Goal: Task Accomplishment & Management: Complete application form

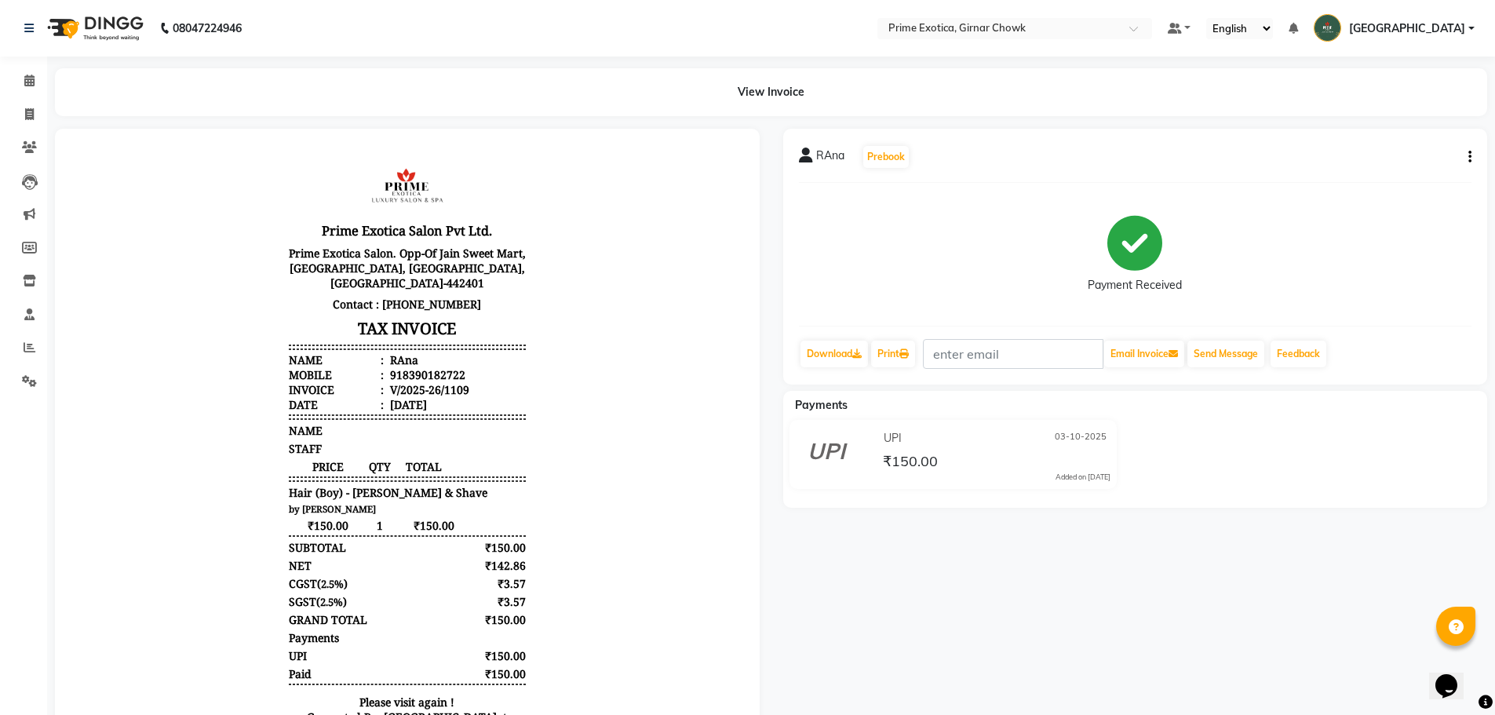
click at [28, 95] on li "Calendar" at bounding box center [23, 81] width 47 height 34
click at [35, 93] on link "Calendar" at bounding box center [24, 81] width 38 height 26
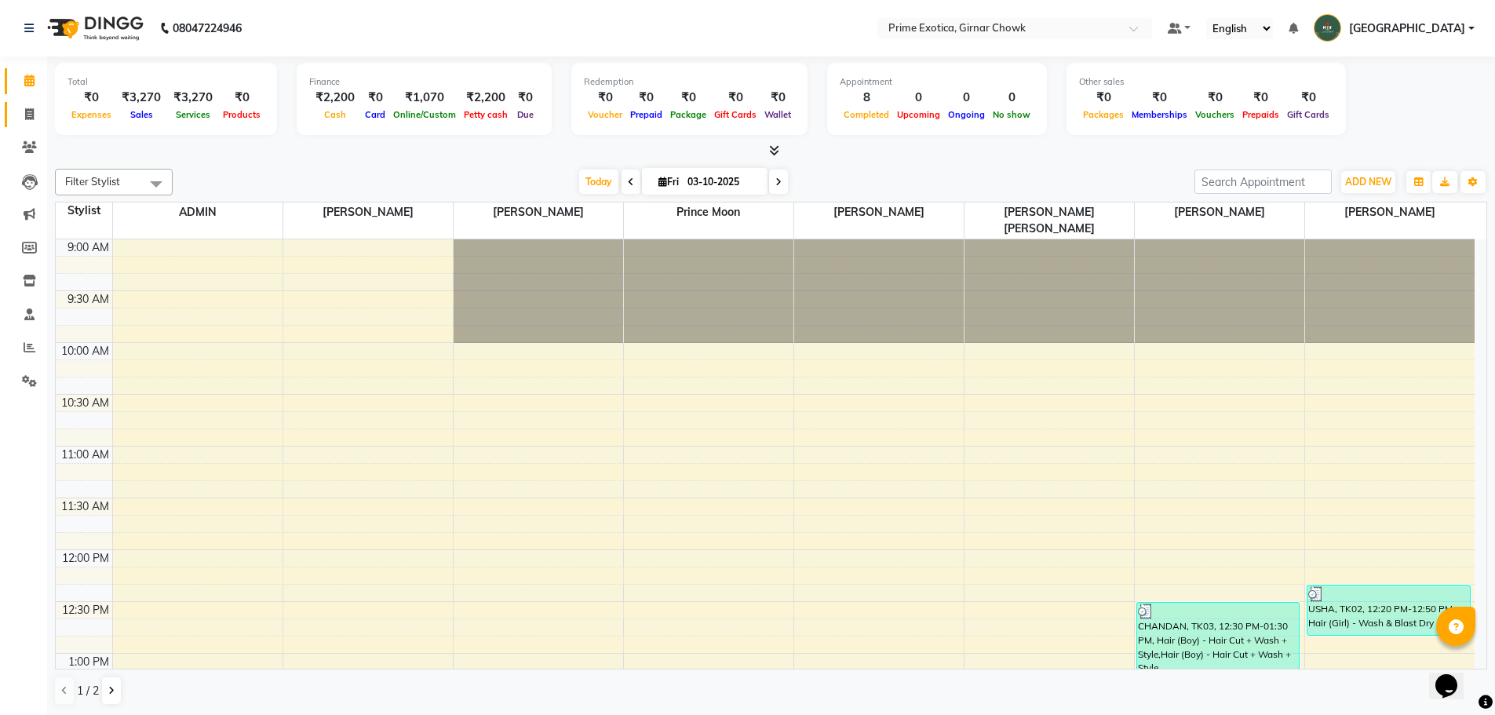
click at [40, 102] on link "Invoice" at bounding box center [24, 115] width 38 height 26
select select "service"
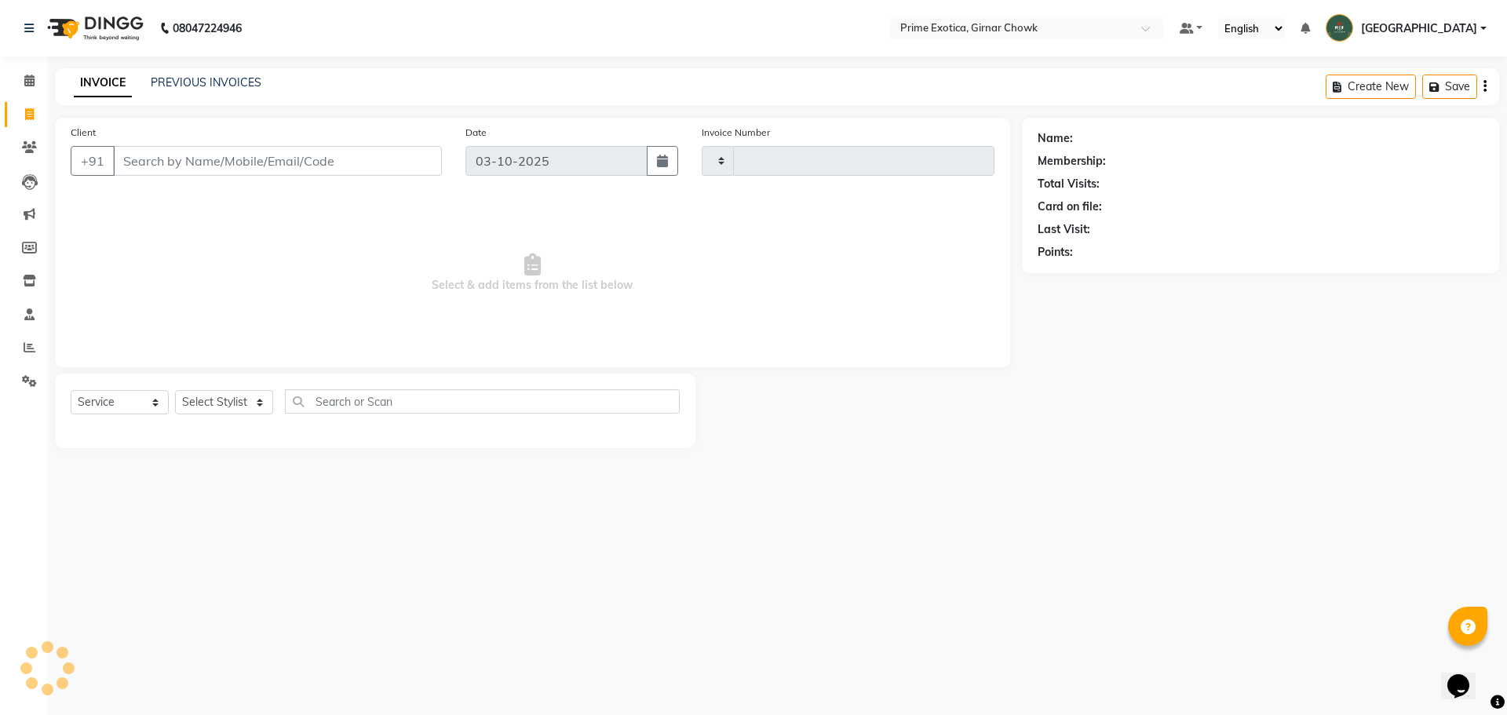
type input "1110"
select select "5796"
drag, startPoint x: 232, startPoint y: 151, endPoint x: 239, endPoint y: 157, distance: 8.9
click at [233, 151] on input "Client" at bounding box center [277, 161] width 329 height 30
type input "7499975855"
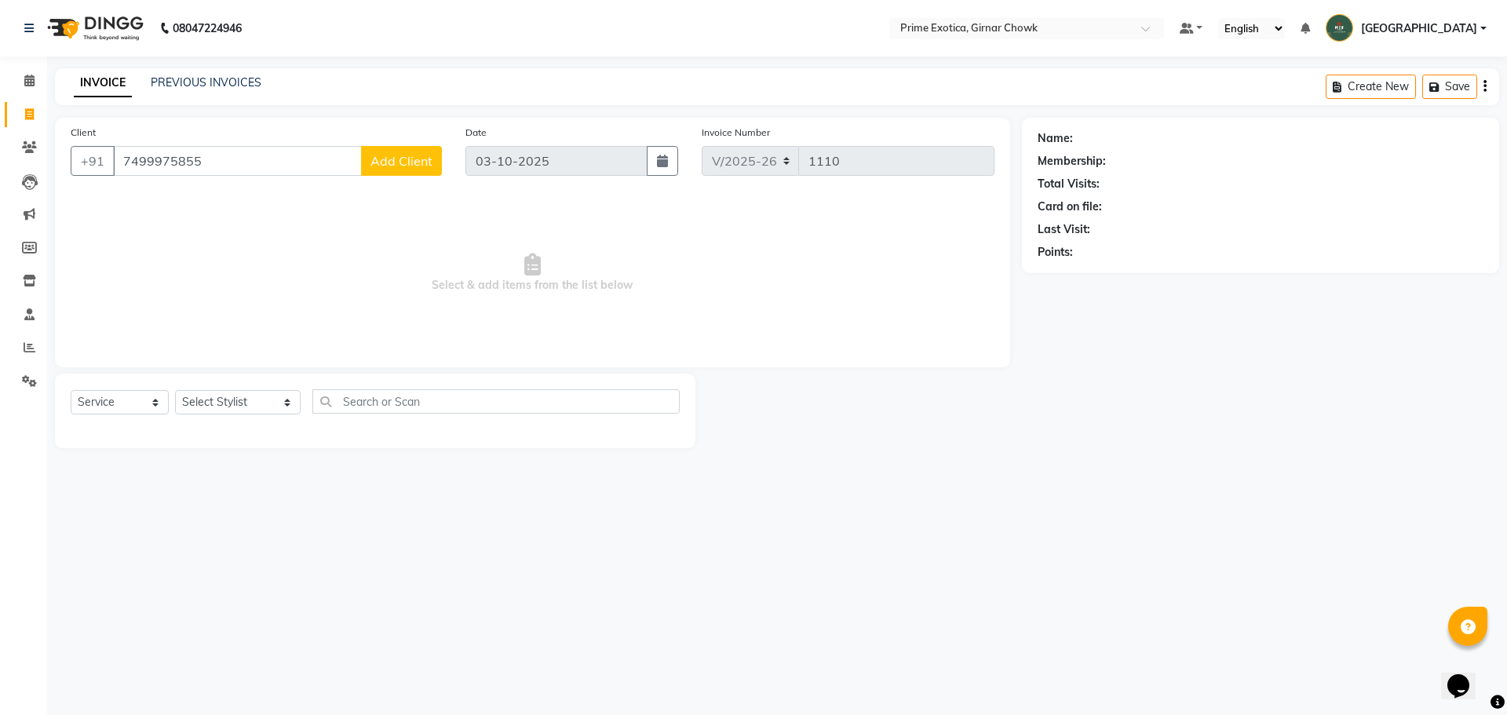
click at [375, 166] on span "Add Client" at bounding box center [401, 161] width 62 height 16
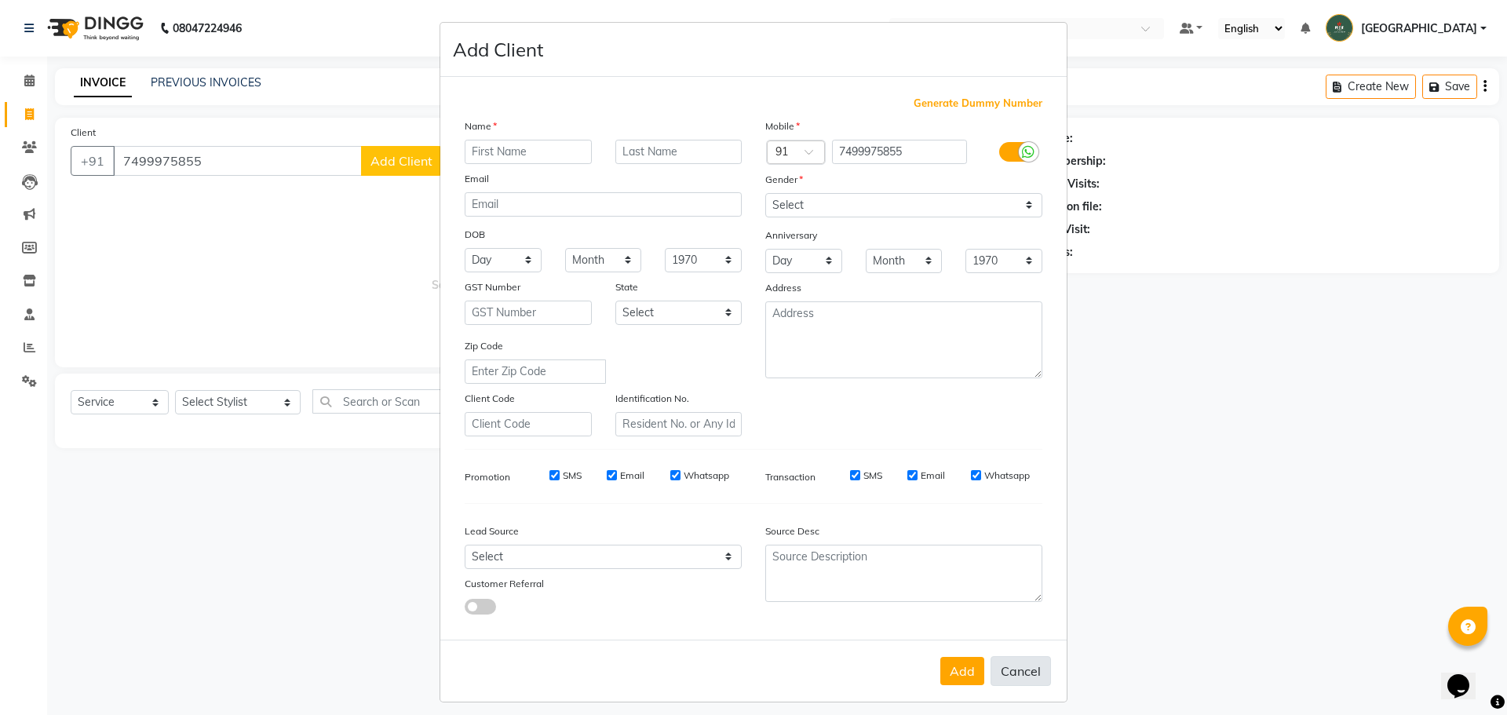
click at [531, 671] on button "Cancel" at bounding box center [1020, 671] width 60 height 30
select select
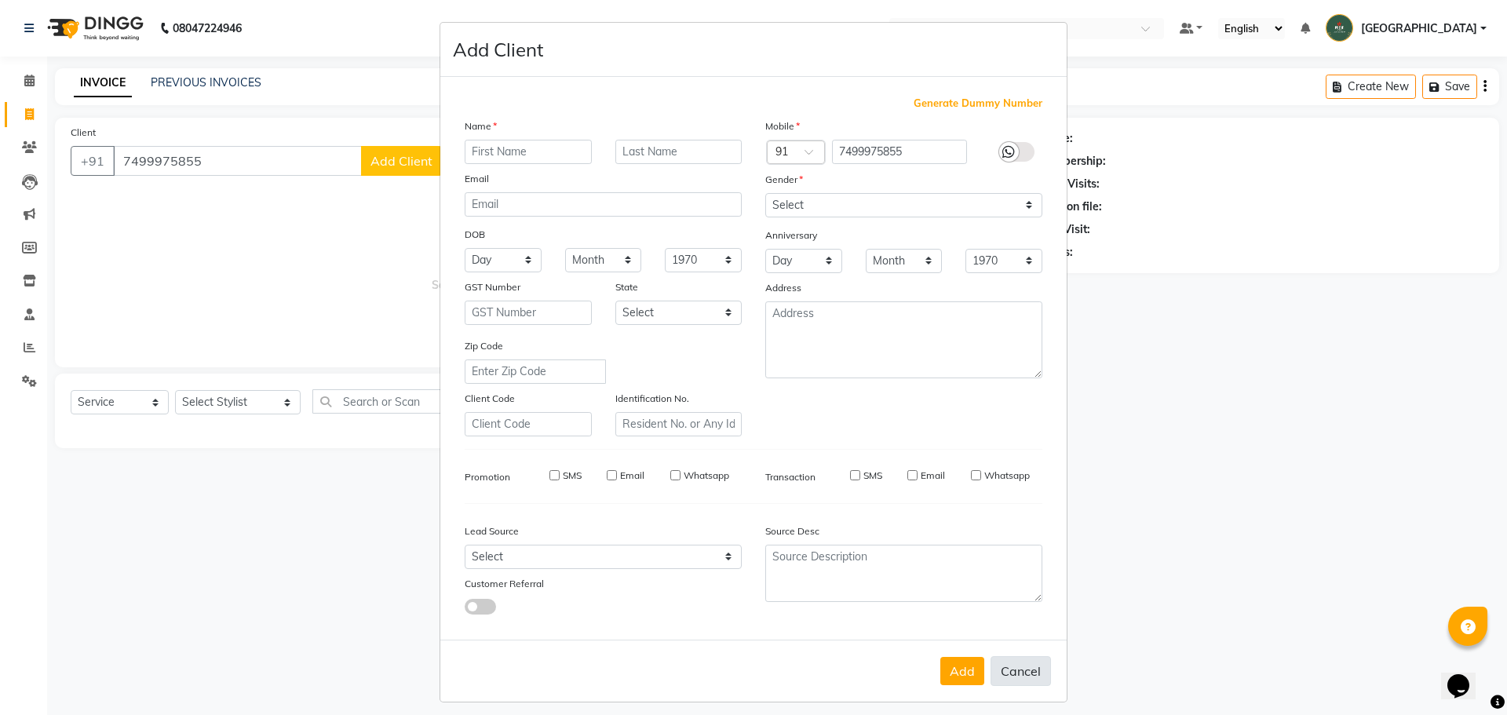
select select
checkbox input "false"
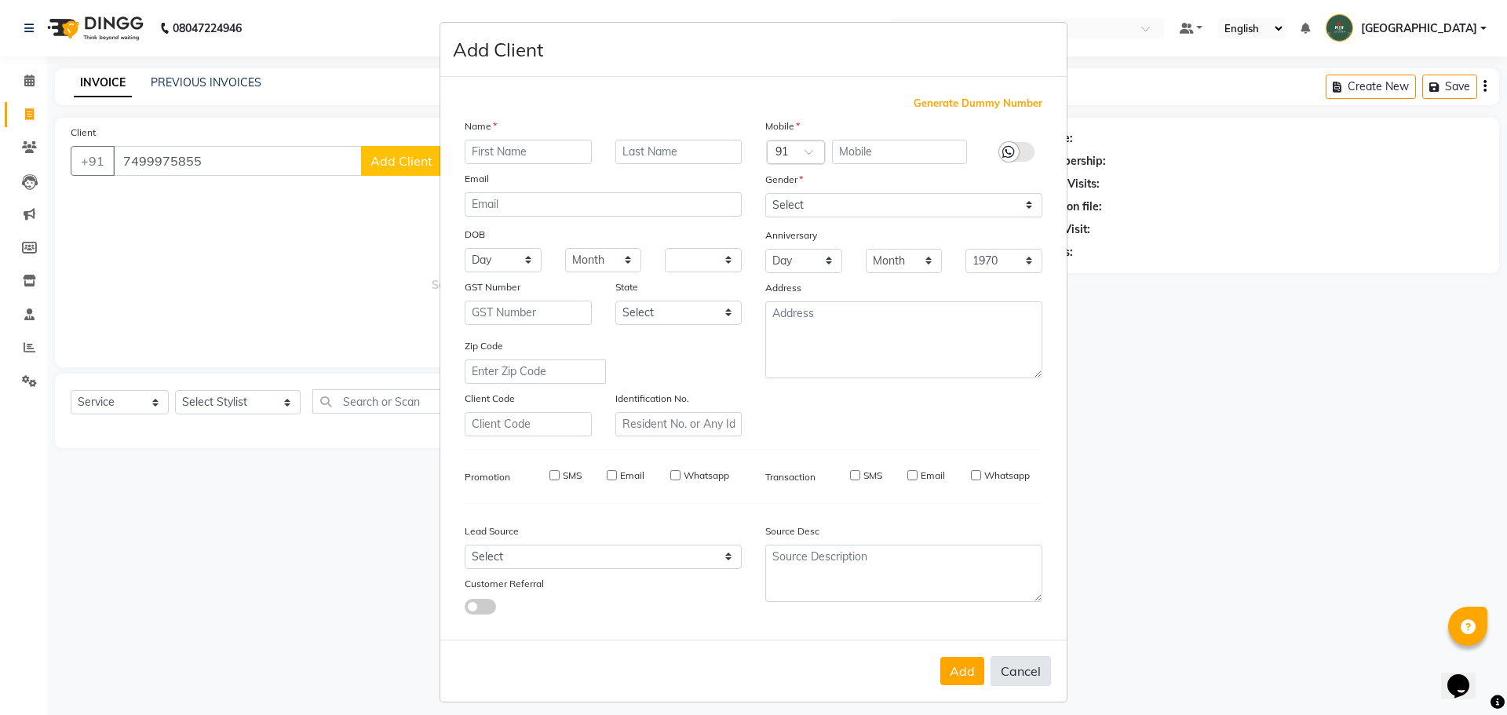
checkbox input "false"
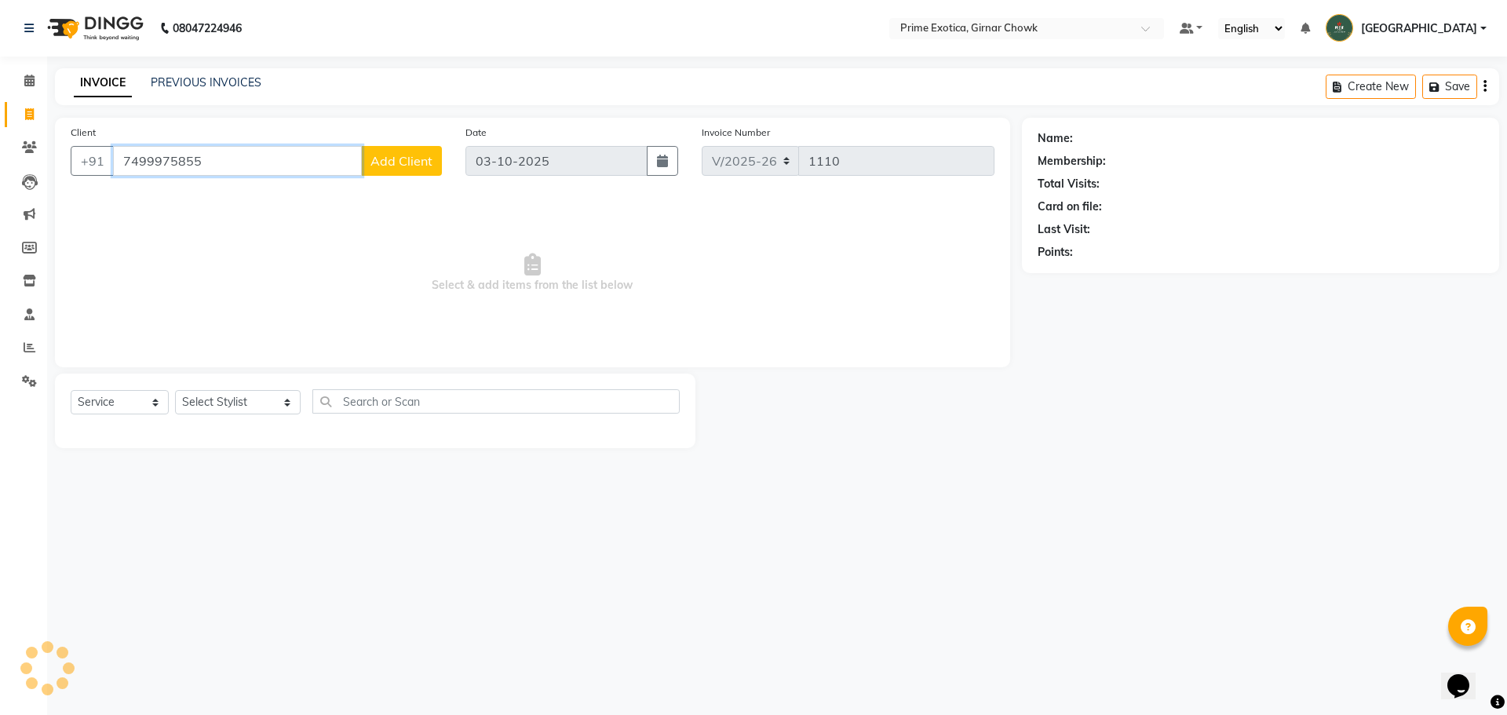
click at [137, 158] on input "7499975855" at bounding box center [237, 161] width 249 height 30
click at [231, 161] on input "7499975855" at bounding box center [237, 161] width 249 height 30
type input "7"
click at [191, 201] on span "[PERSON_NAME]" at bounding box center [182, 197] width 101 height 16
type input "7499975526"
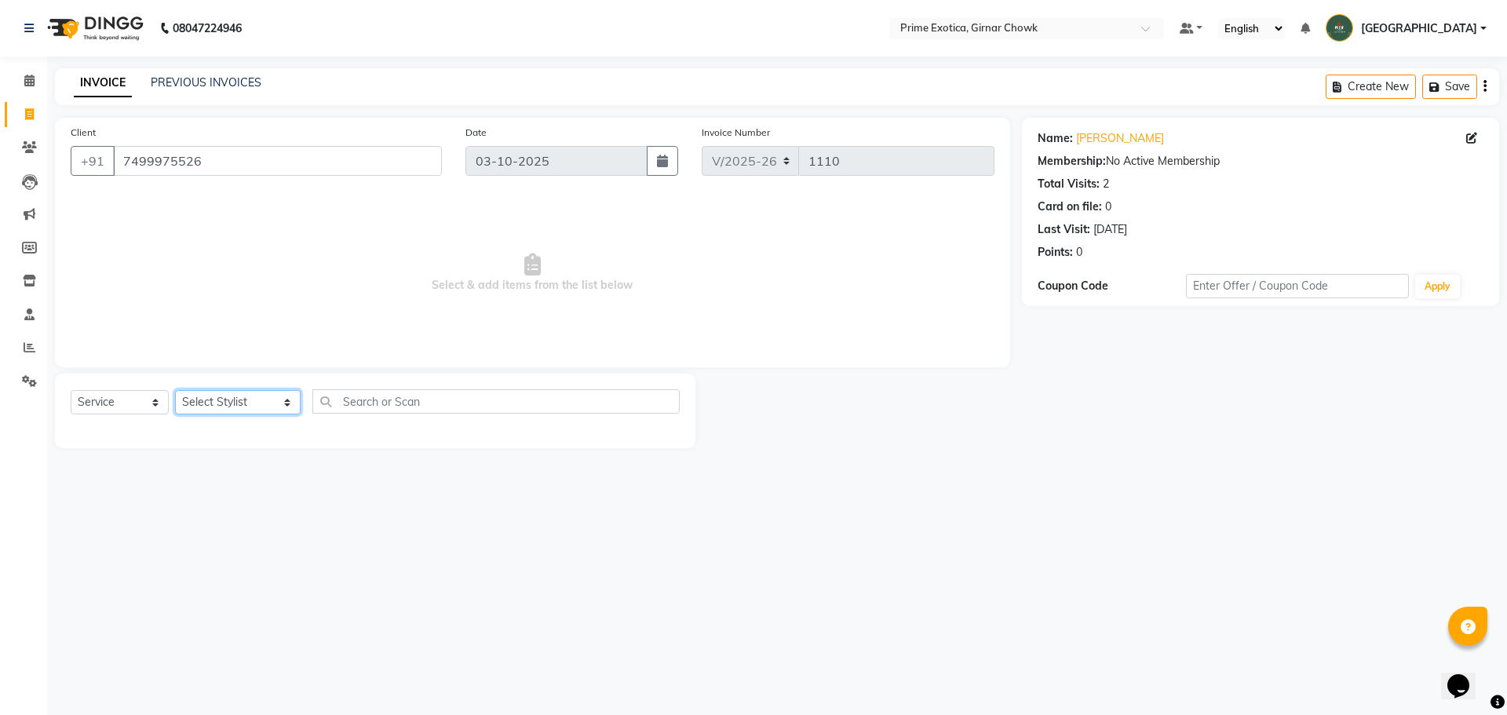
drag, startPoint x: 238, startPoint y: 402, endPoint x: 238, endPoint y: 412, distance: 10.2
click at [238, 402] on select "Select Stylist [PERSON_NAME] ADMIN [PERSON_NAME] [PERSON_NAME] [PERSON_NAME] [P…" at bounding box center [238, 402] width 126 height 24
select select "92073"
click at [175, 390] on select "Select Stylist [PERSON_NAME] ADMIN [PERSON_NAME] [PERSON_NAME] [PERSON_NAME] [P…" at bounding box center [238, 402] width 126 height 24
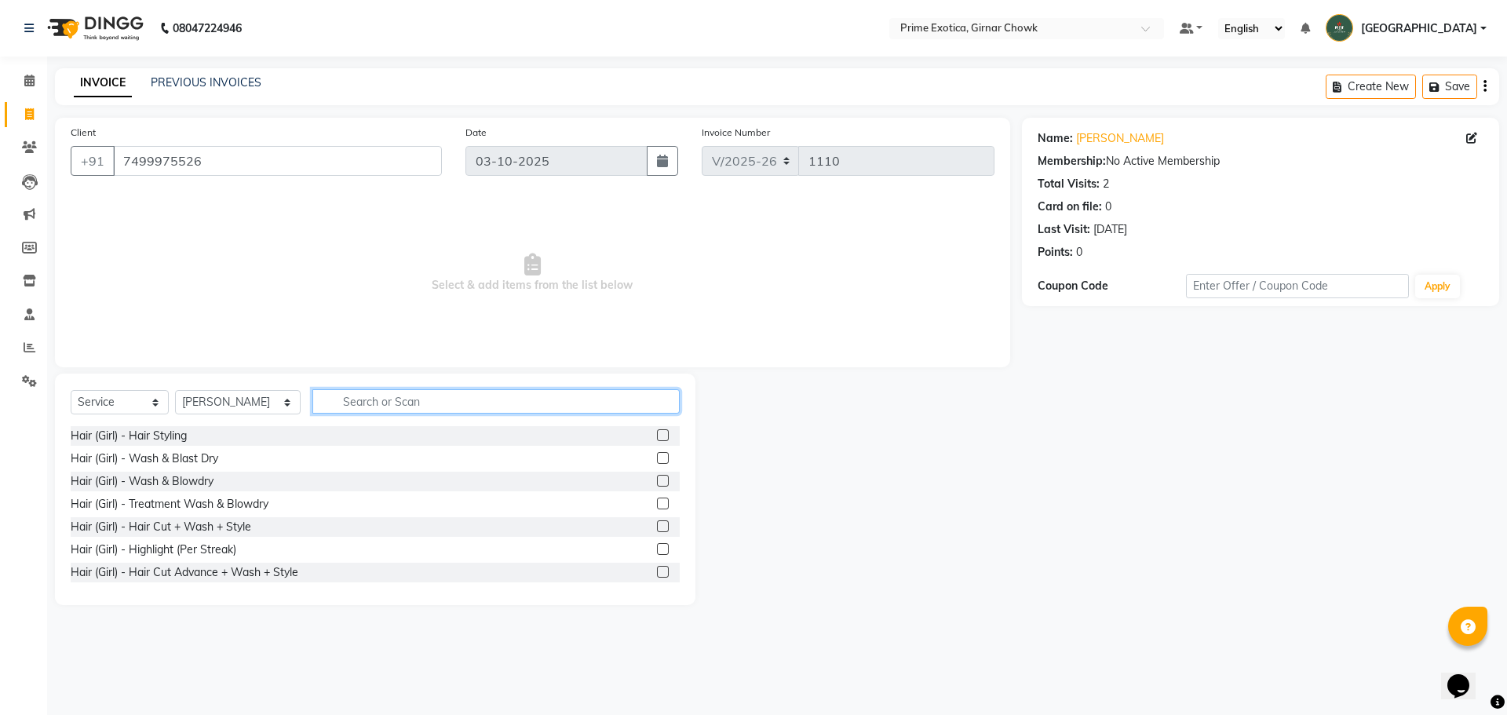
click at [349, 402] on input "text" at bounding box center [495, 401] width 367 height 24
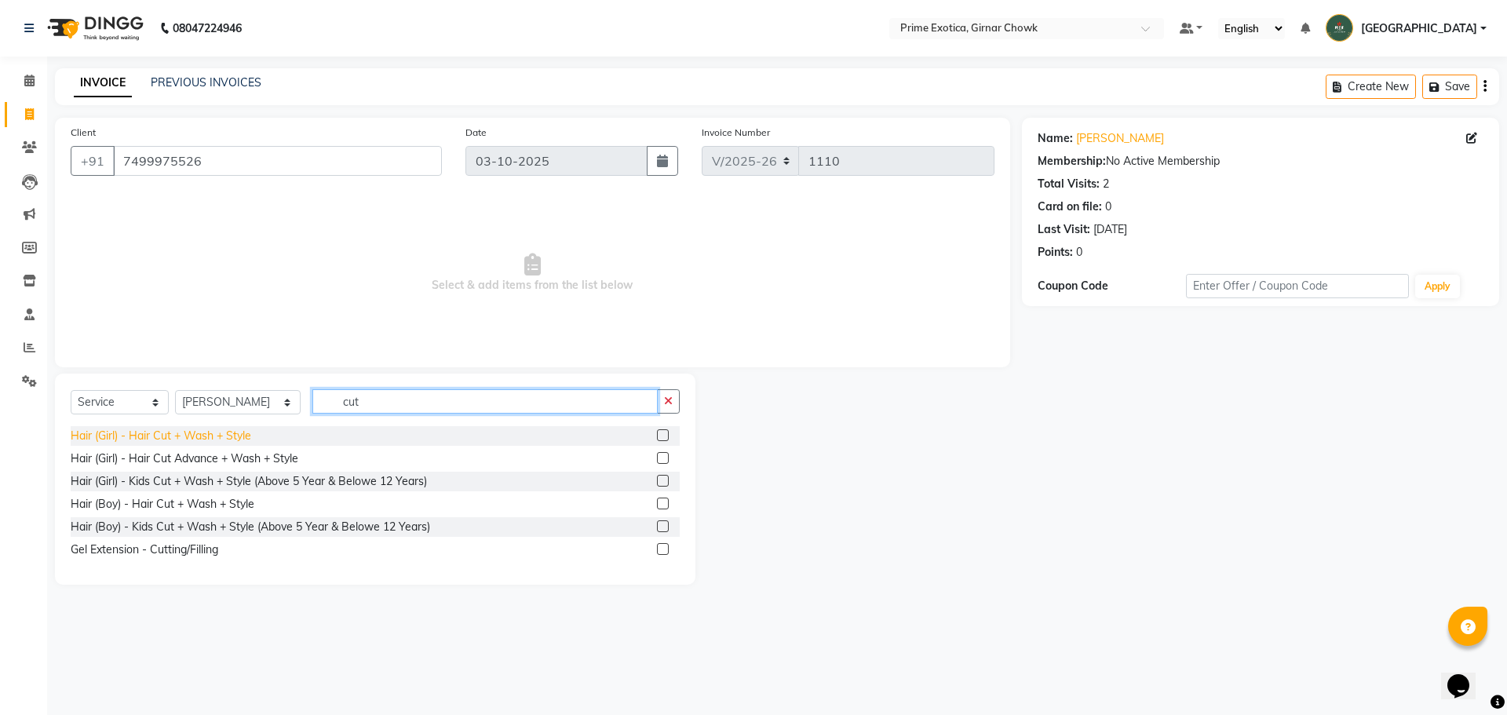
type input "cut"
click at [172, 430] on div "Hair (Girl) - Hair Cut + Wash + Style" at bounding box center [161, 436] width 180 height 16
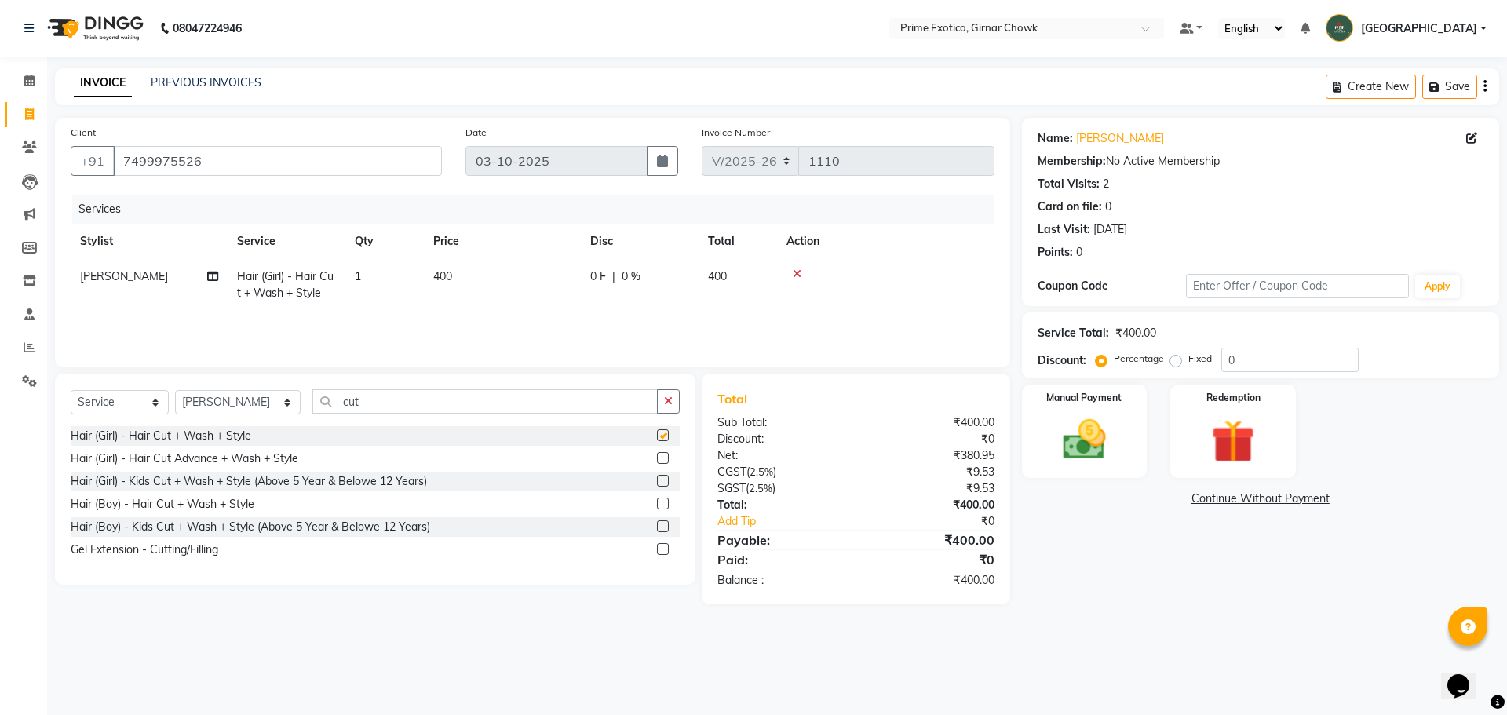
checkbox input "false"
click at [531, 446] on img at bounding box center [1084, 440] width 73 height 52
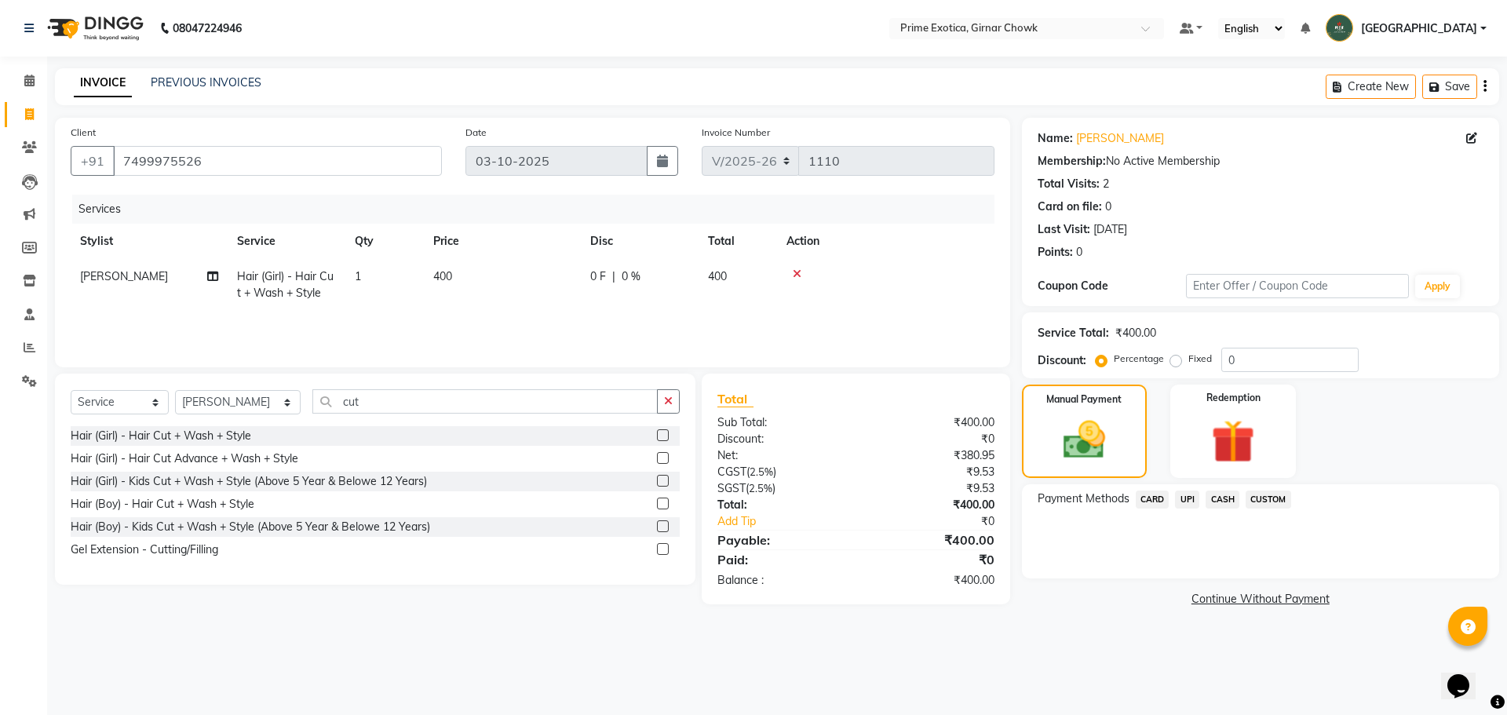
click at [531, 497] on span "CASH" at bounding box center [1222, 499] width 34 height 18
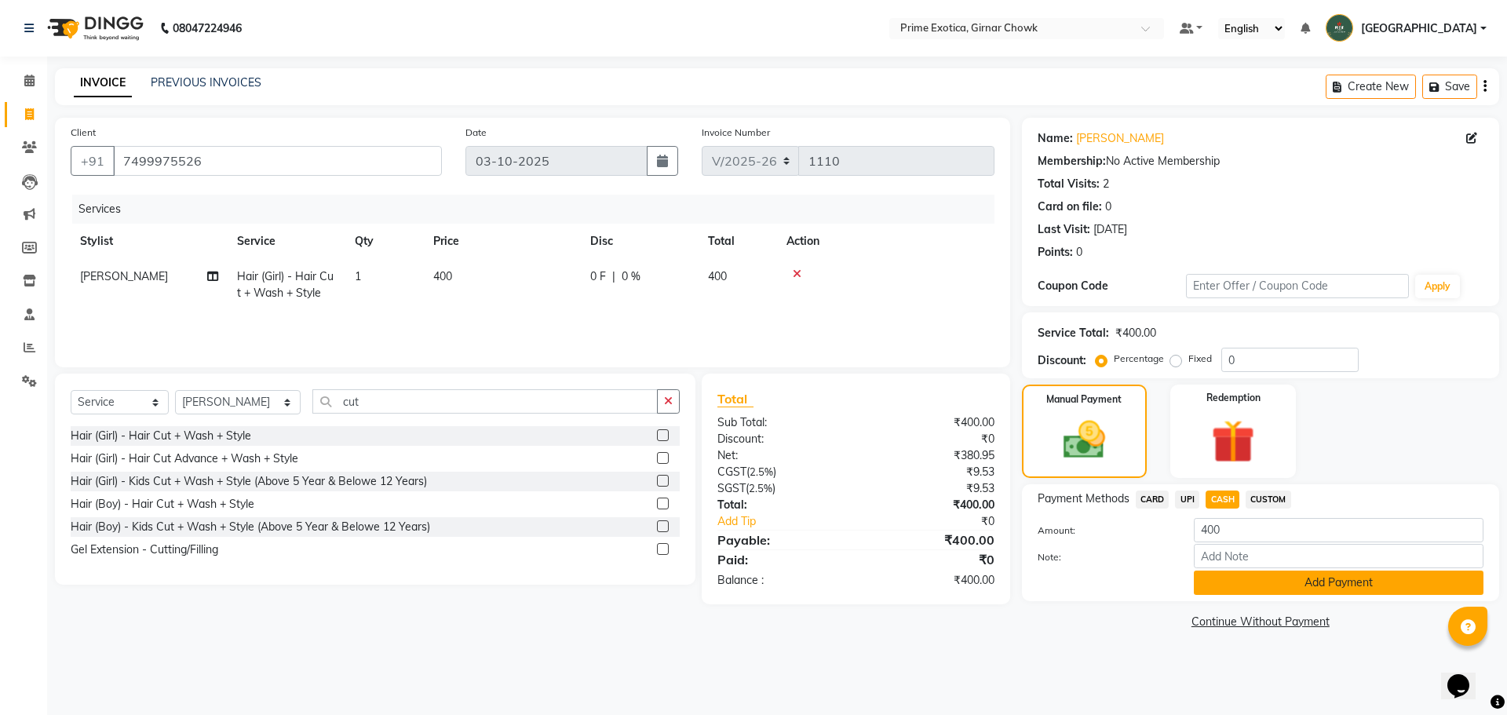
click at [531, 590] on button "Add Payment" at bounding box center [1339, 582] width 290 height 24
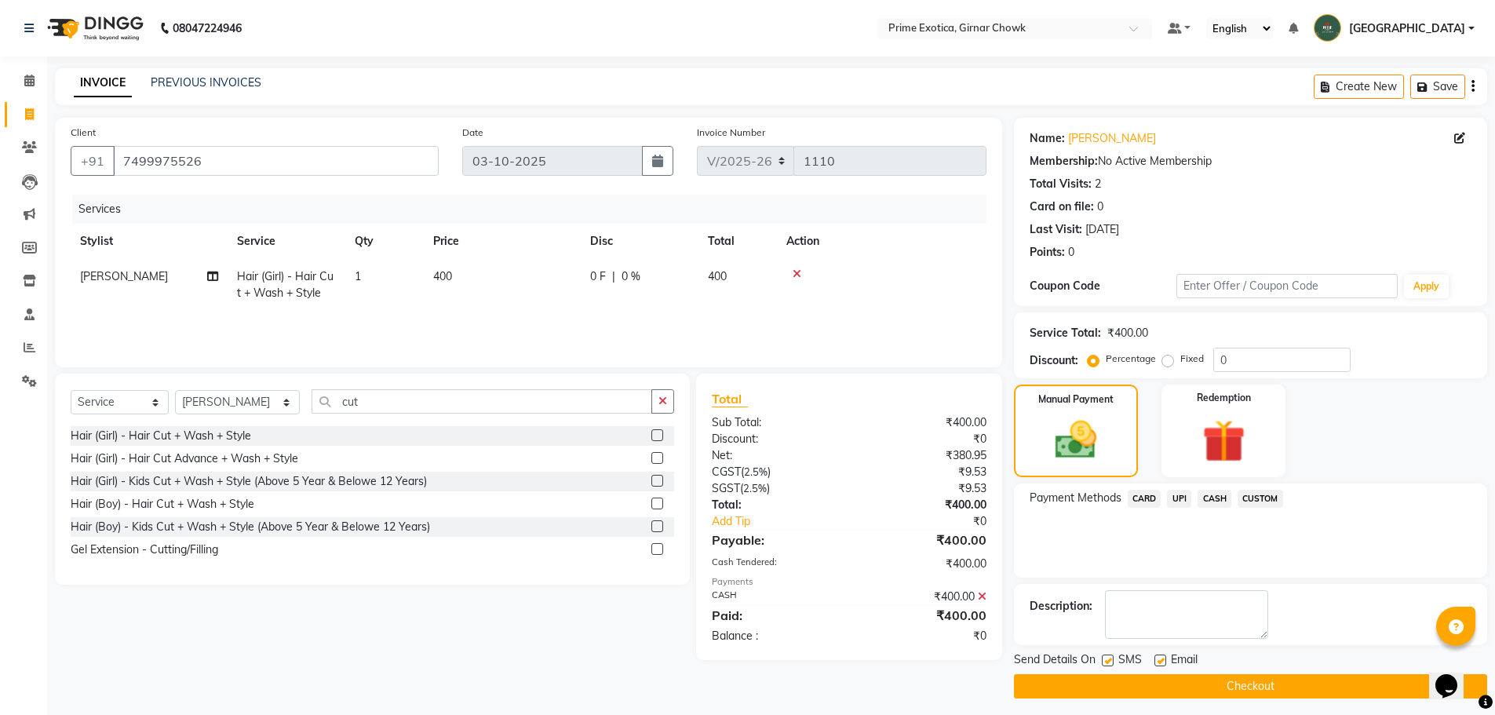
click at [531, 676] on button "Checkout" at bounding box center [1250, 686] width 473 height 24
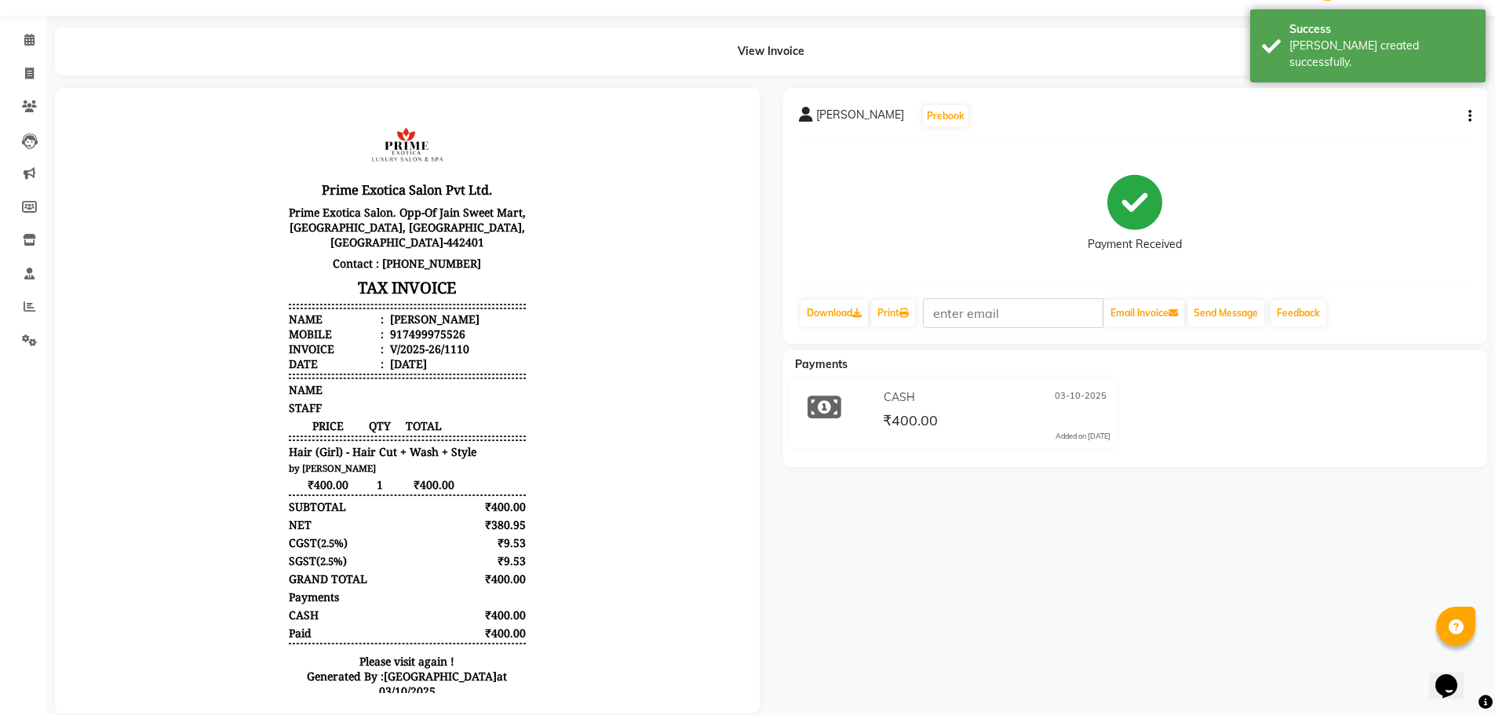
scroll to position [75, 0]
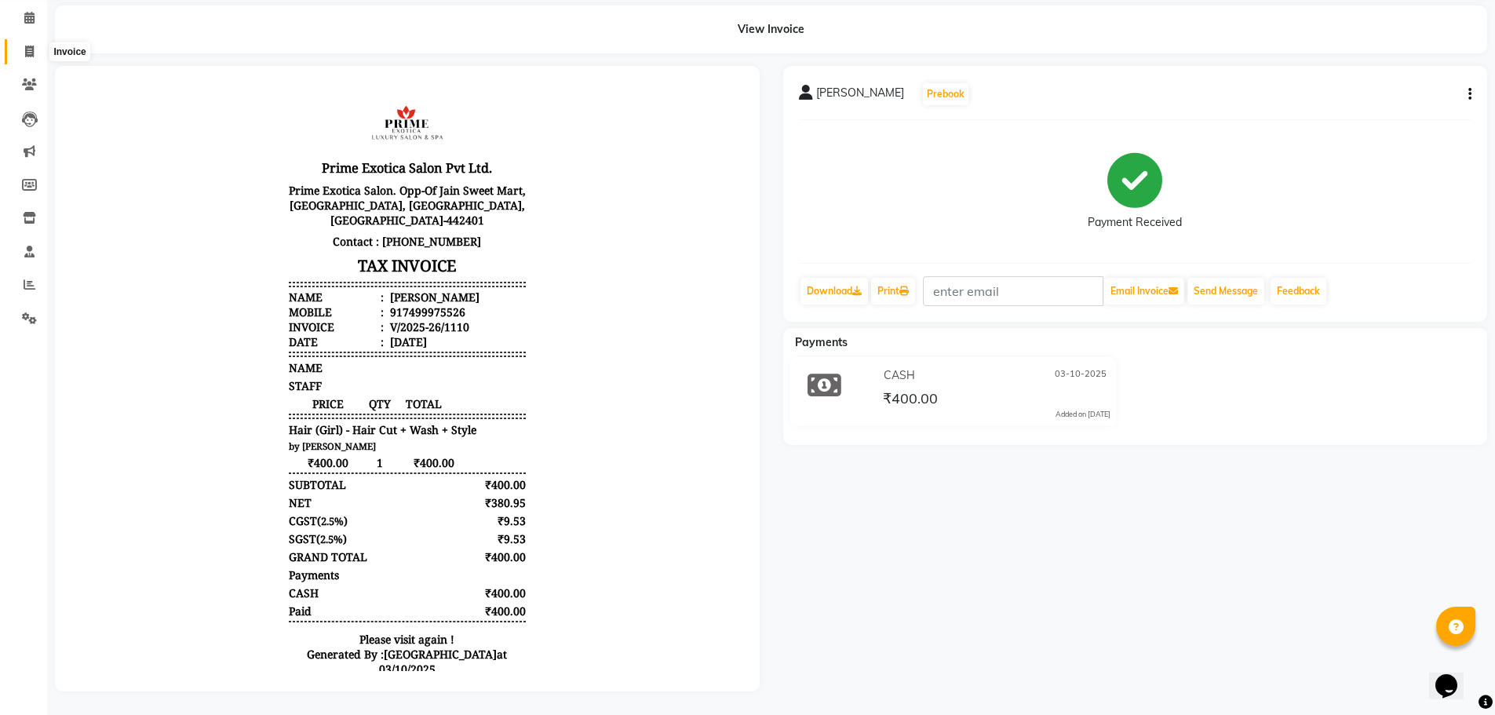
click at [33, 46] on icon at bounding box center [29, 52] width 9 height 12
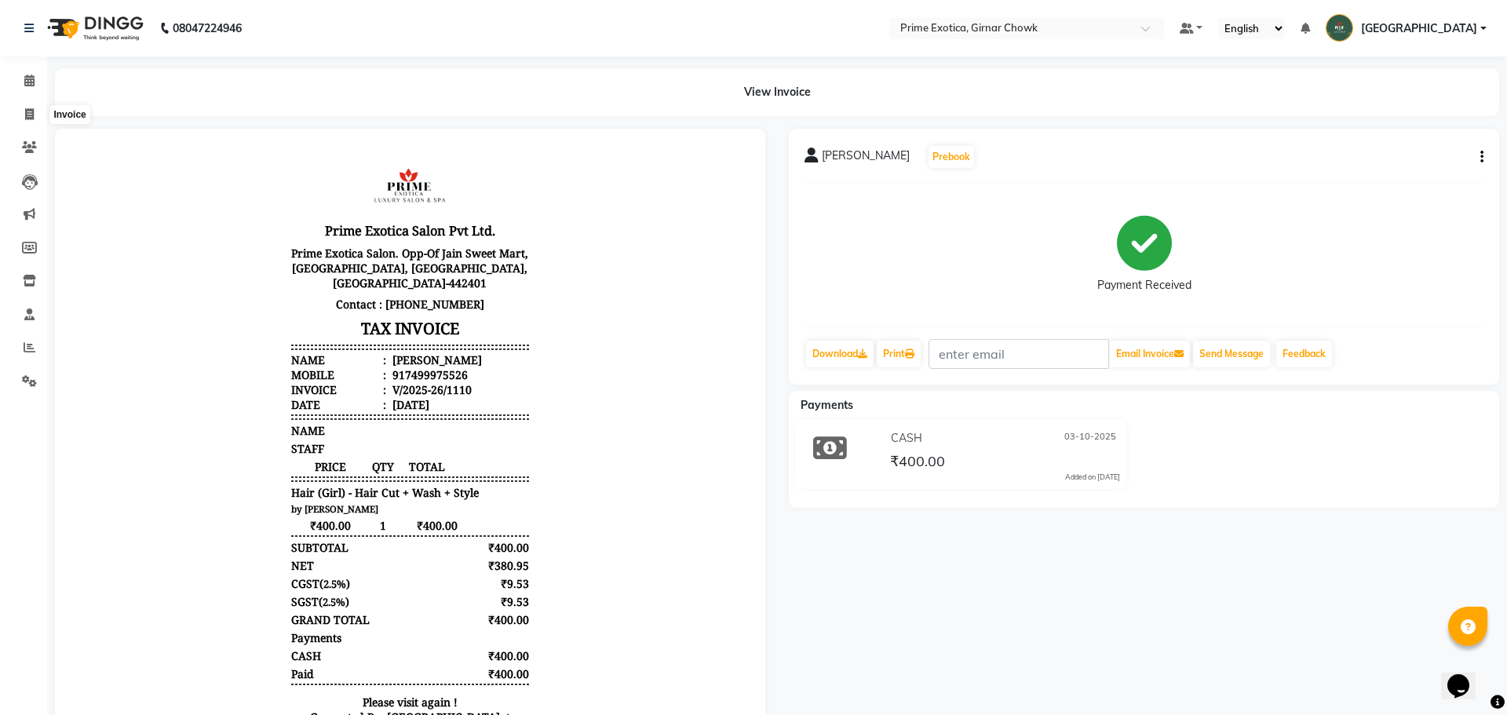
select select "5796"
select select "service"
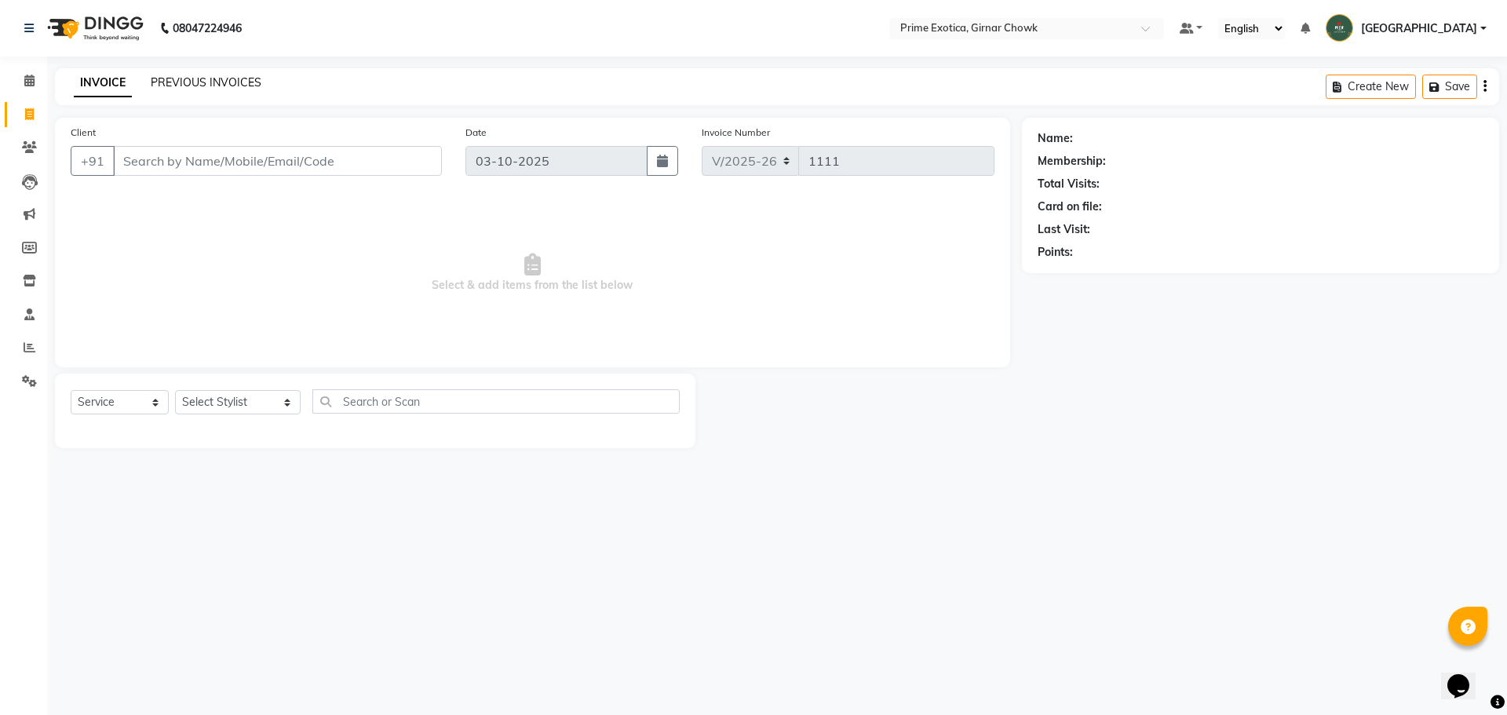
click at [202, 86] on link "PREVIOUS INVOICES" at bounding box center [206, 82] width 111 height 14
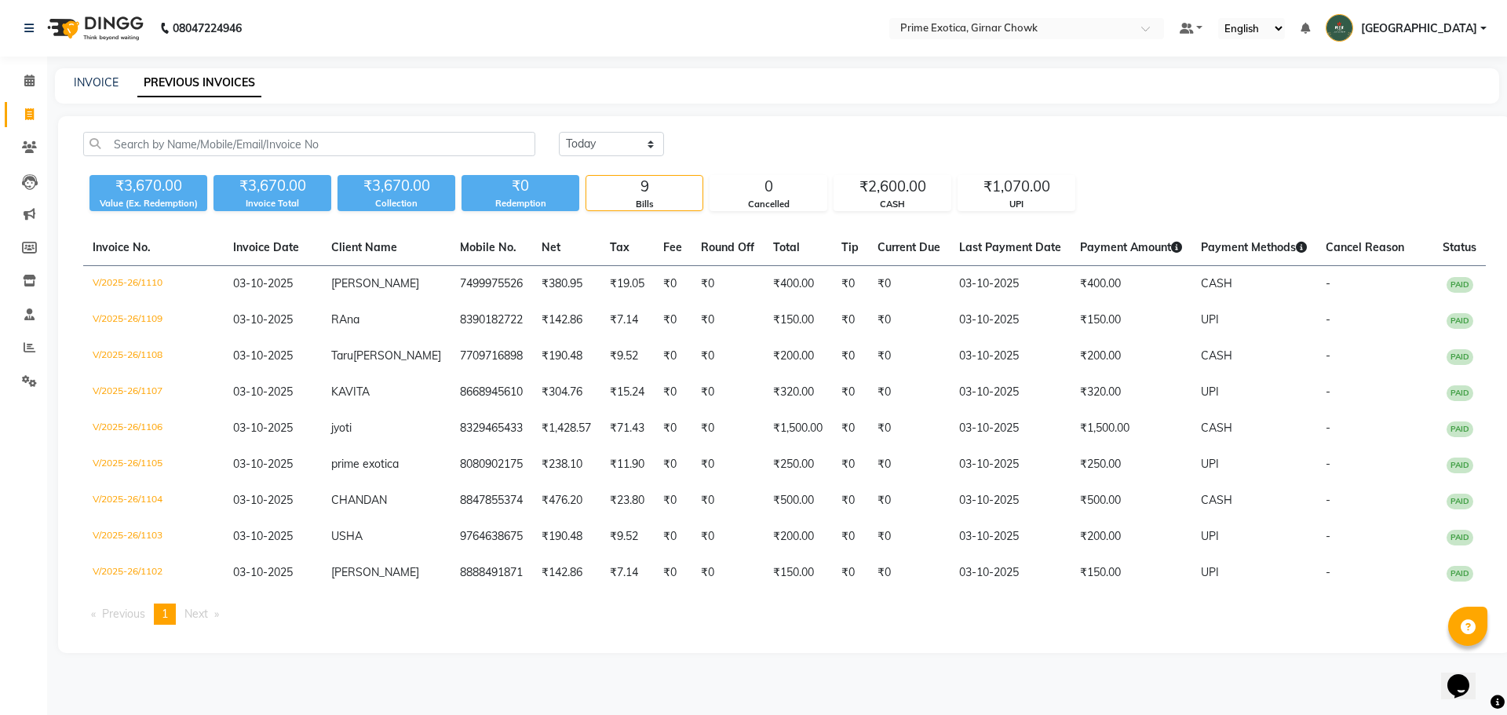
click at [33, 110] on icon at bounding box center [29, 114] width 9 height 12
select select "service"
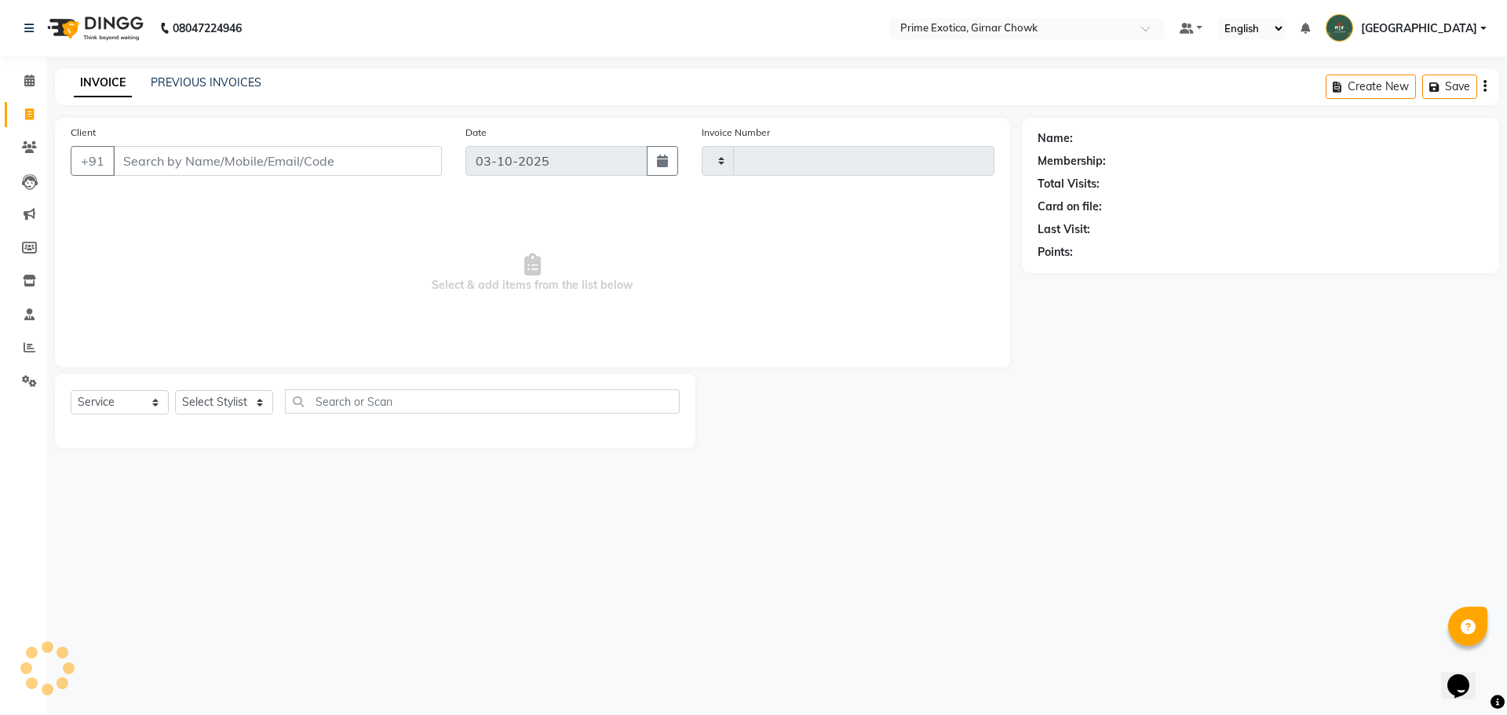
type input "1111"
select select "5796"
click at [184, 82] on link "PREVIOUS INVOICES" at bounding box center [206, 82] width 111 height 14
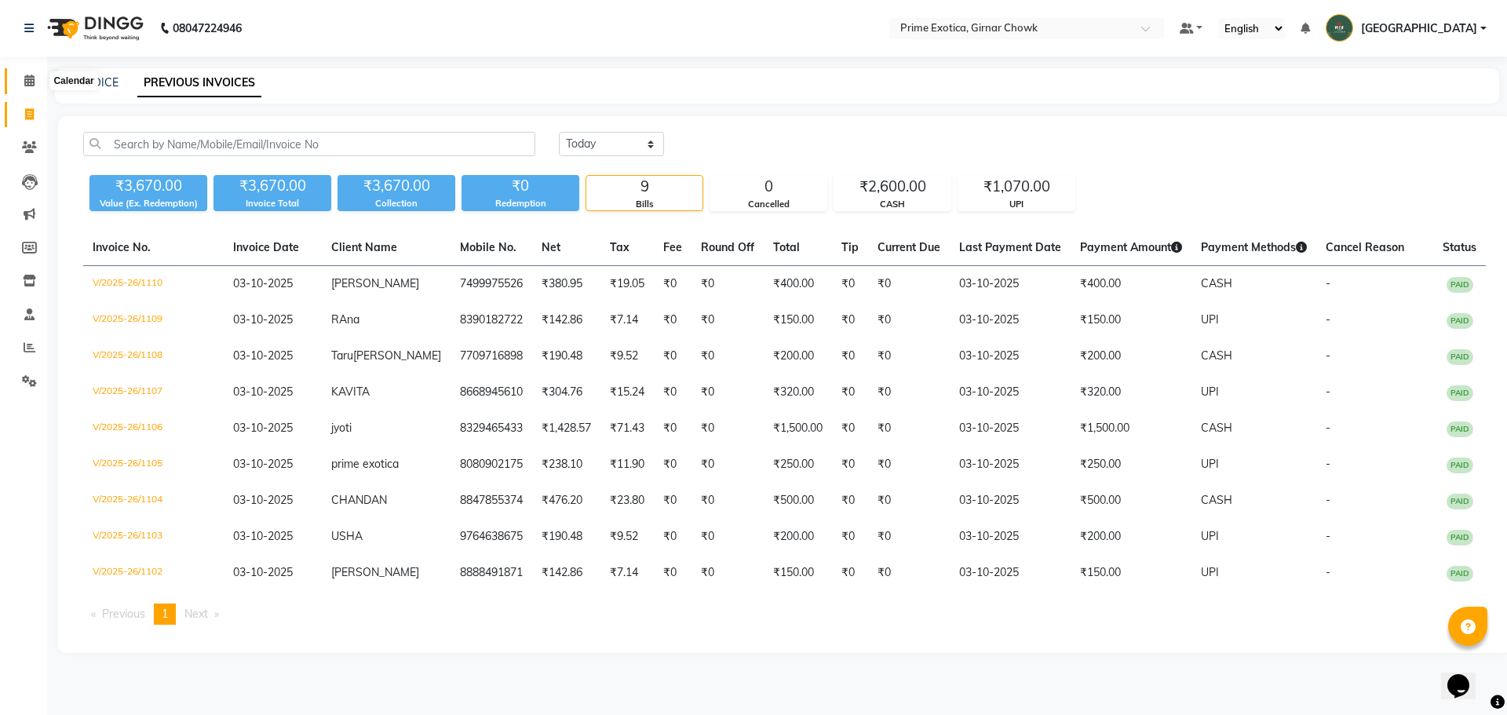
click at [27, 82] on icon at bounding box center [29, 81] width 10 height 12
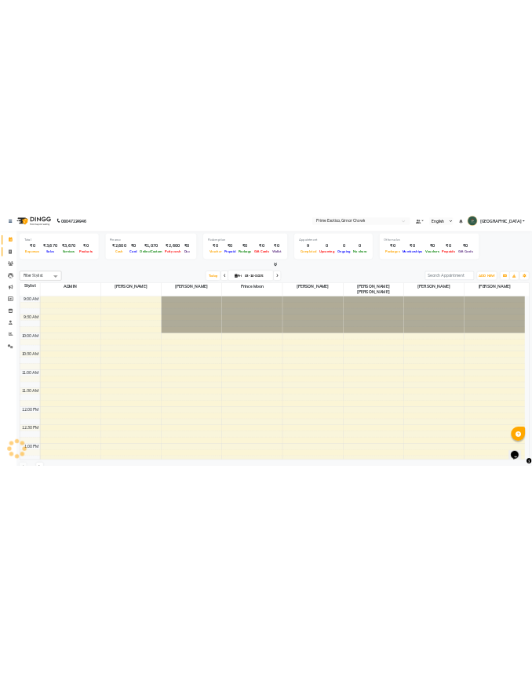
scroll to position [974, 0]
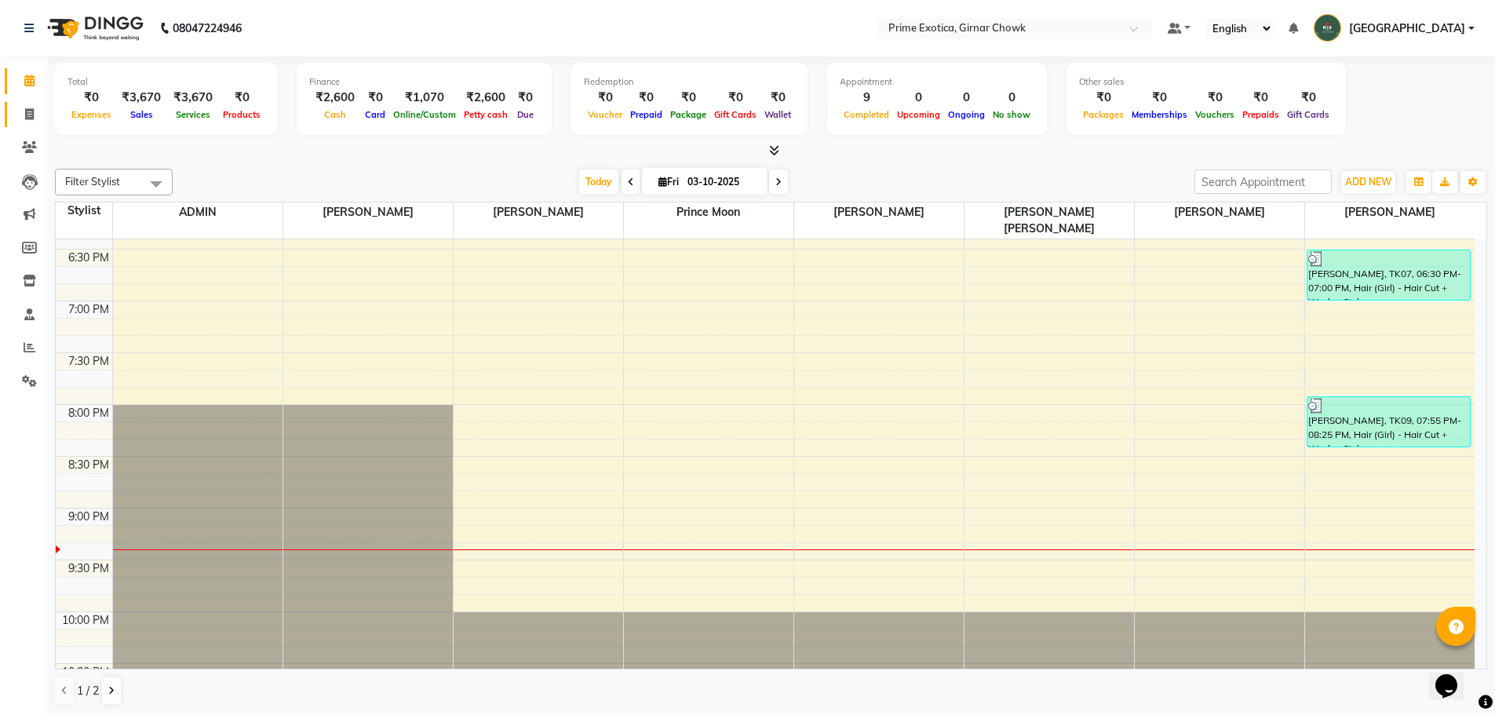
click at [31, 104] on link "Invoice" at bounding box center [24, 115] width 38 height 26
select select "service"
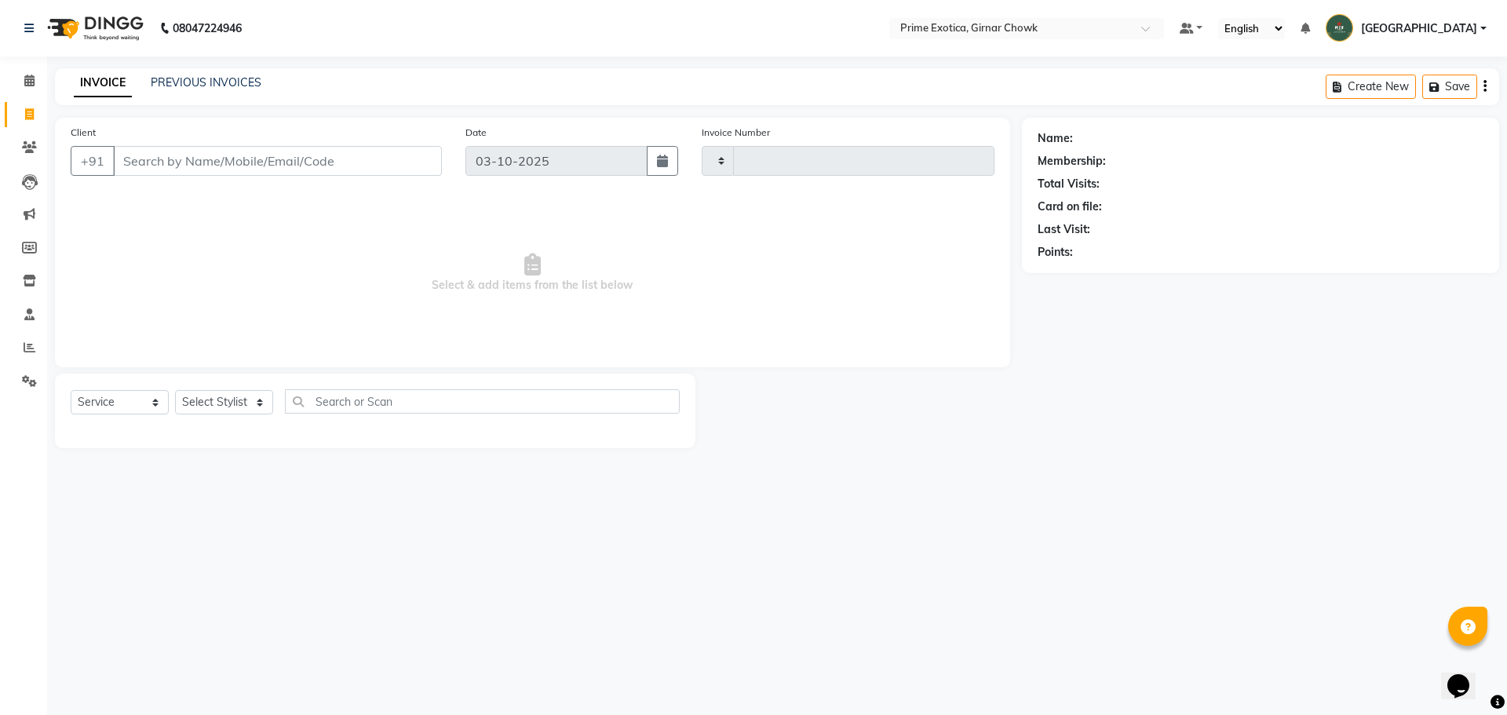
type input "1111"
select select "5796"
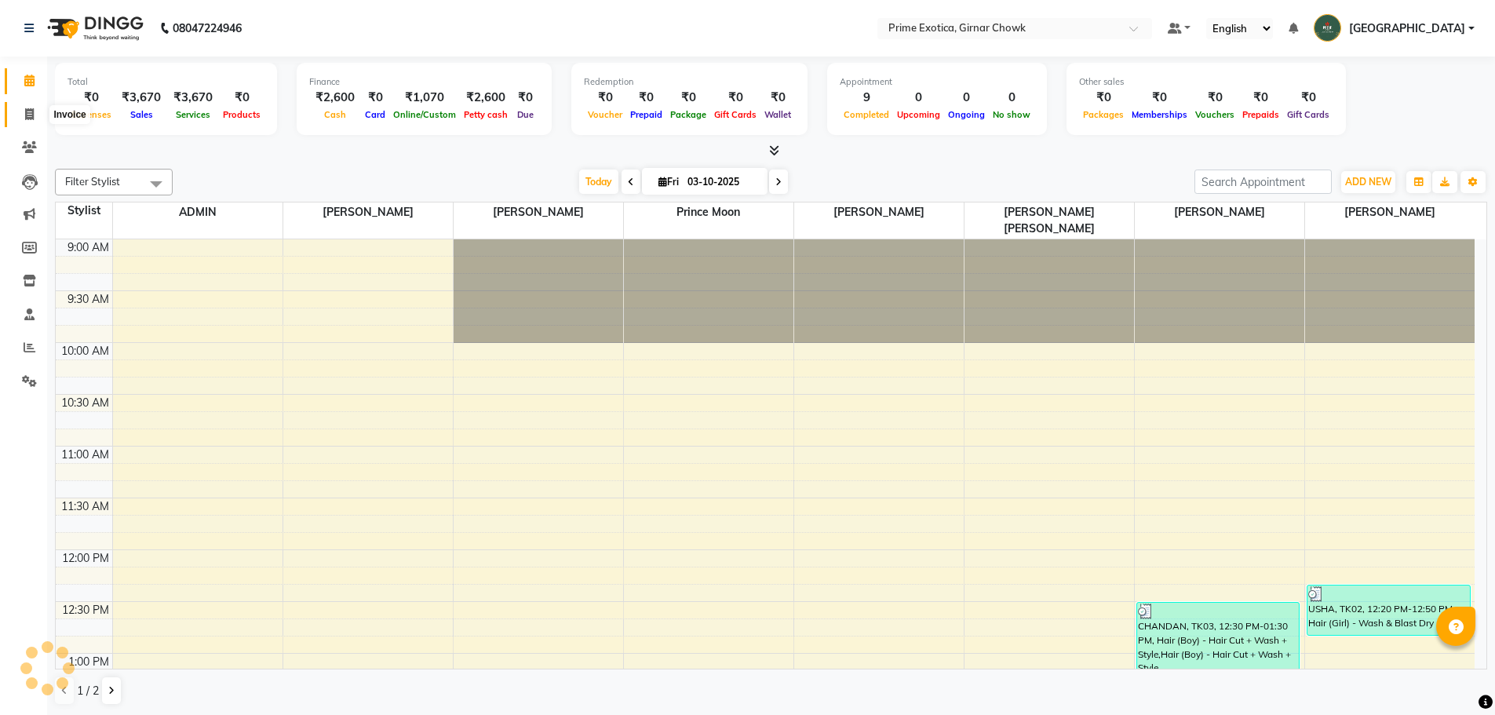
click at [31, 104] on link "Invoice" at bounding box center [24, 115] width 38 height 26
select select "service"
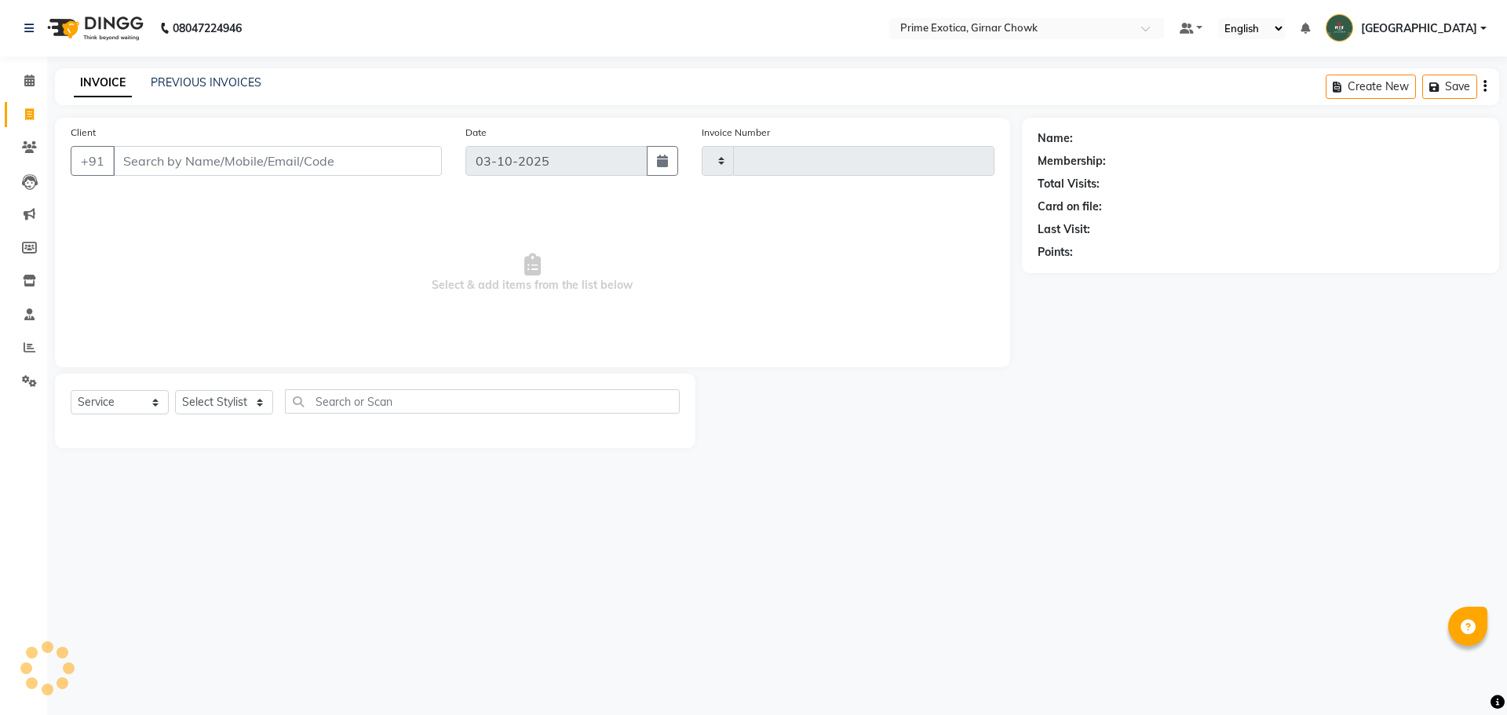
click at [180, 159] on input "Client" at bounding box center [277, 161] width 329 height 30
type input "9"
type input "1111"
select select "5796"
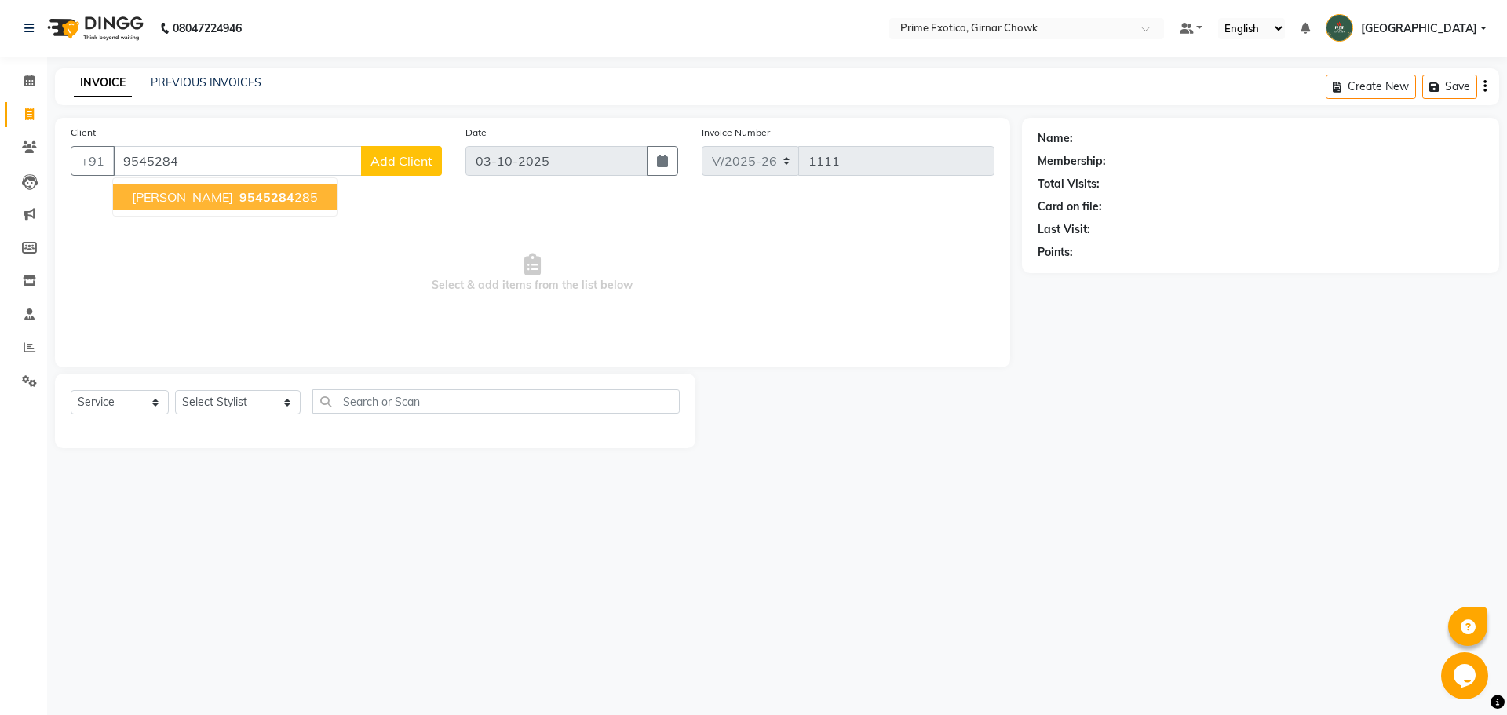
click at [202, 202] on span "[PERSON_NAME]" at bounding box center [182, 197] width 101 height 16
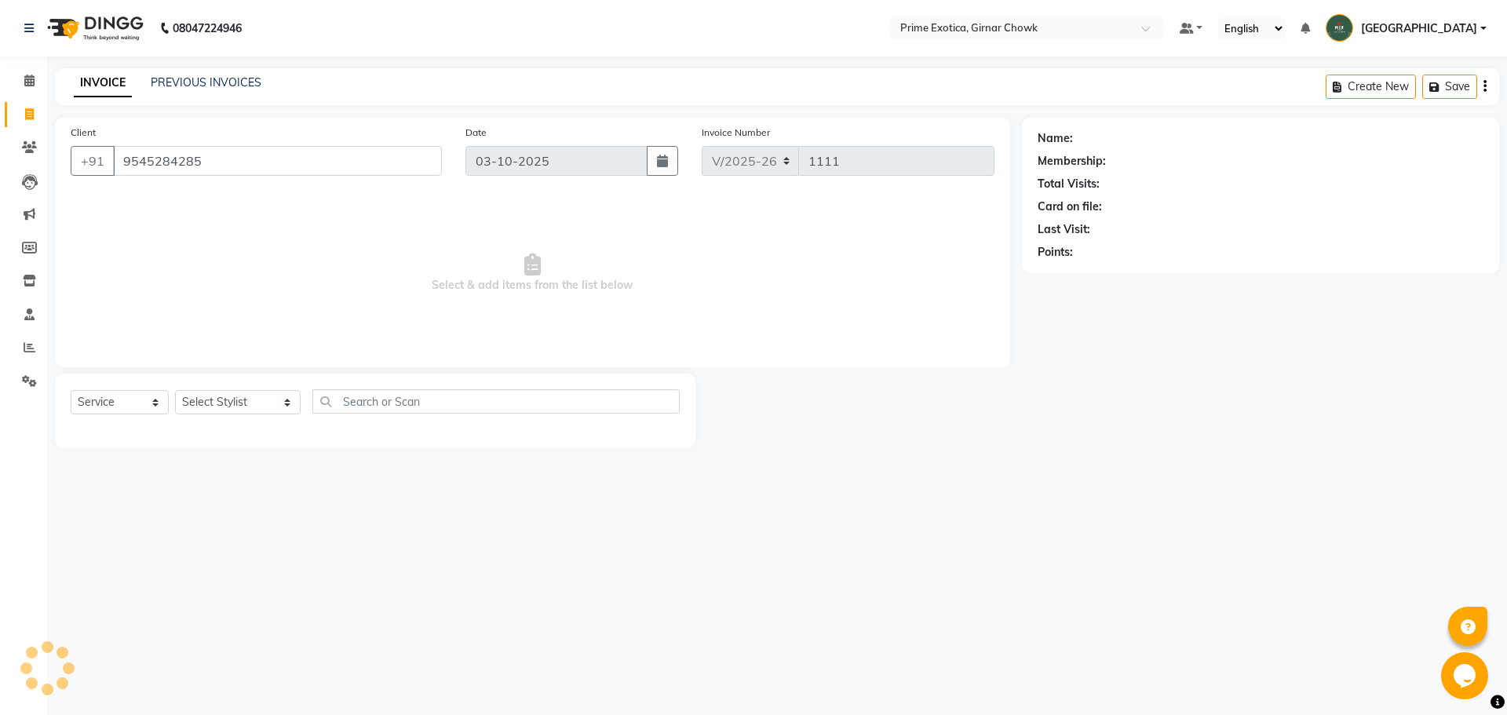
type input "9545284285"
click at [206, 414] on select "Select Stylist [PERSON_NAME] ADMIN [PERSON_NAME] [PERSON_NAME] [PERSON_NAME] [P…" at bounding box center [238, 402] width 126 height 24
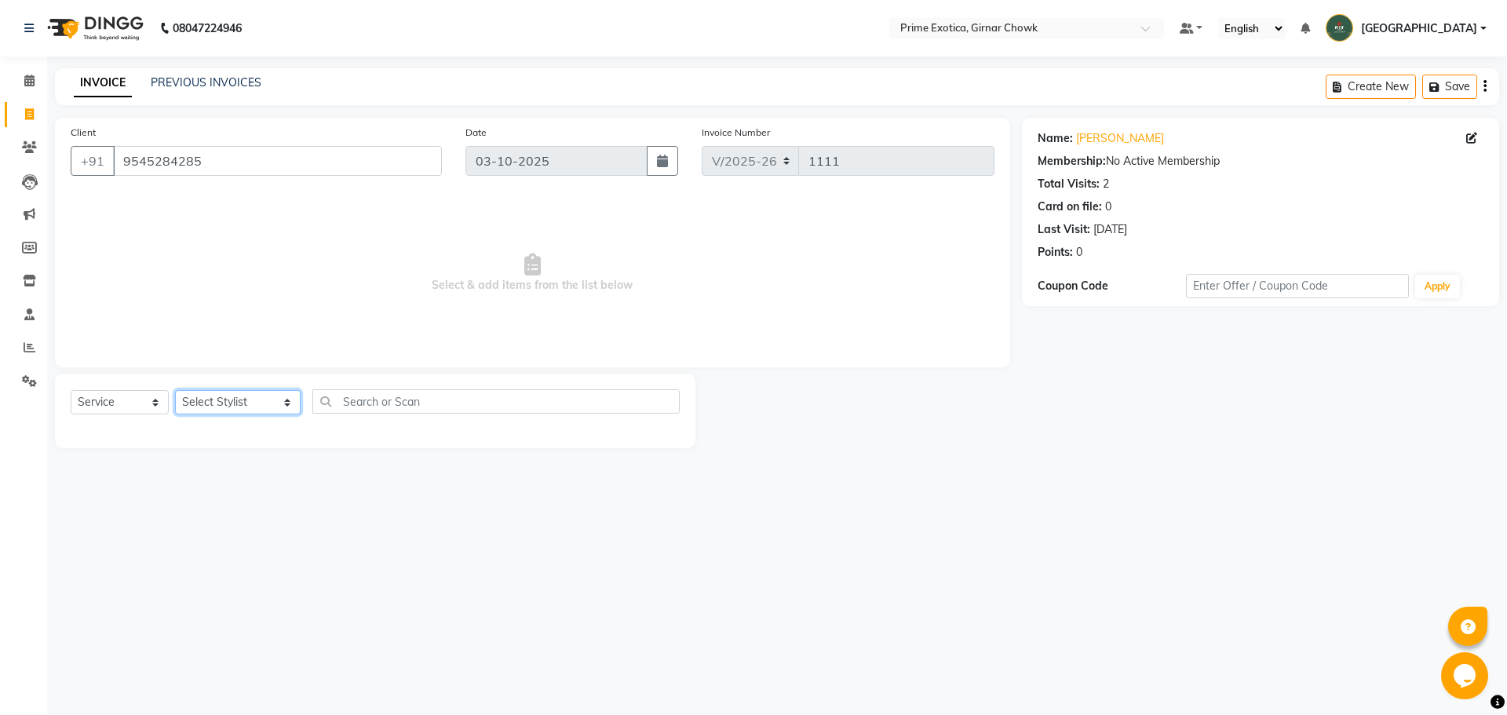
select select "80005"
click at [175, 390] on select "Select Stylist [PERSON_NAME] ADMIN [PERSON_NAME] [PERSON_NAME] [PERSON_NAME] [P…" at bounding box center [238, 402] width 126 height 24
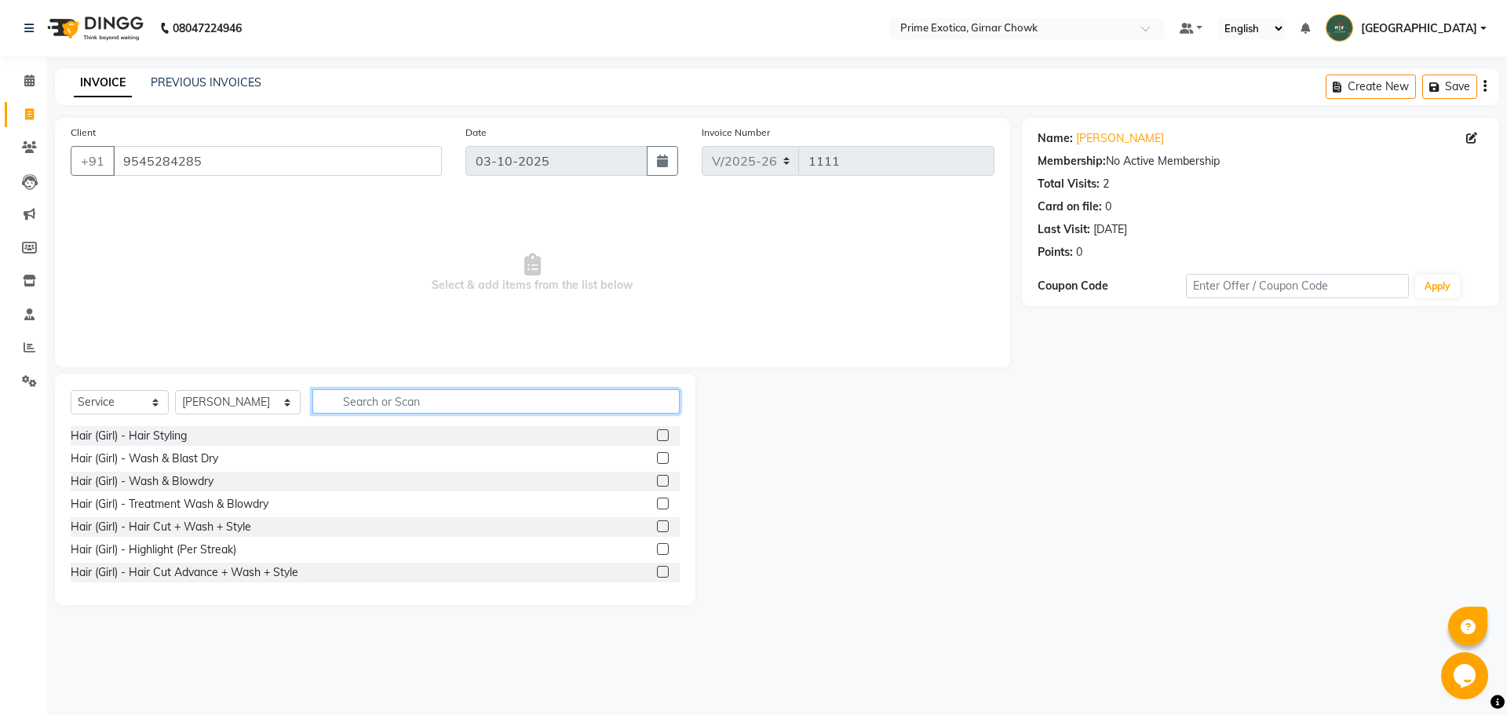
click at [350, 403] on input "text" at bounding box center [495, 401] width 367 height 24
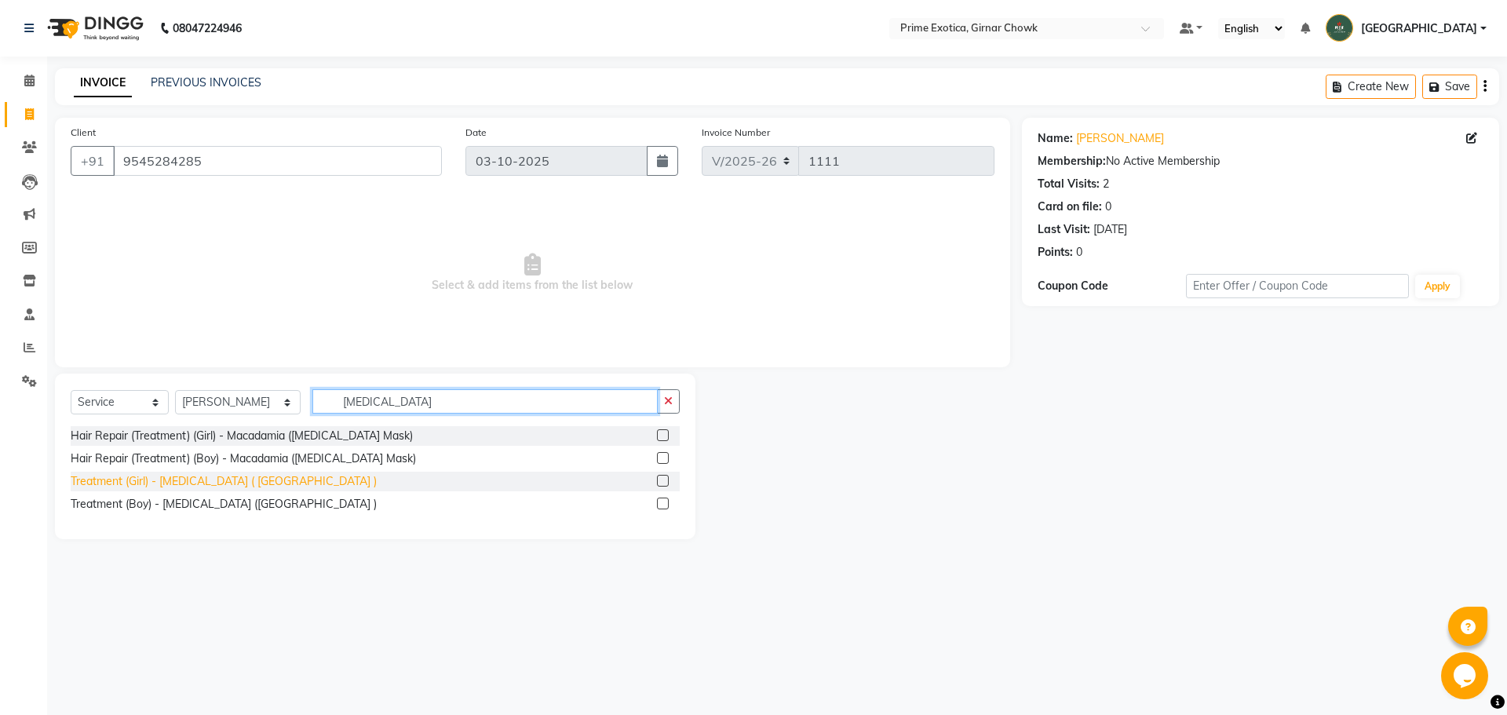
type input "[MEDICAL_DATA]"
click at [201, 484] on div "Treatment (Girl) - [MEDICAL_DATA] ( [GEOGRAPHIC_DATA] )" at bounding box center [224, 481] width 306 height 16
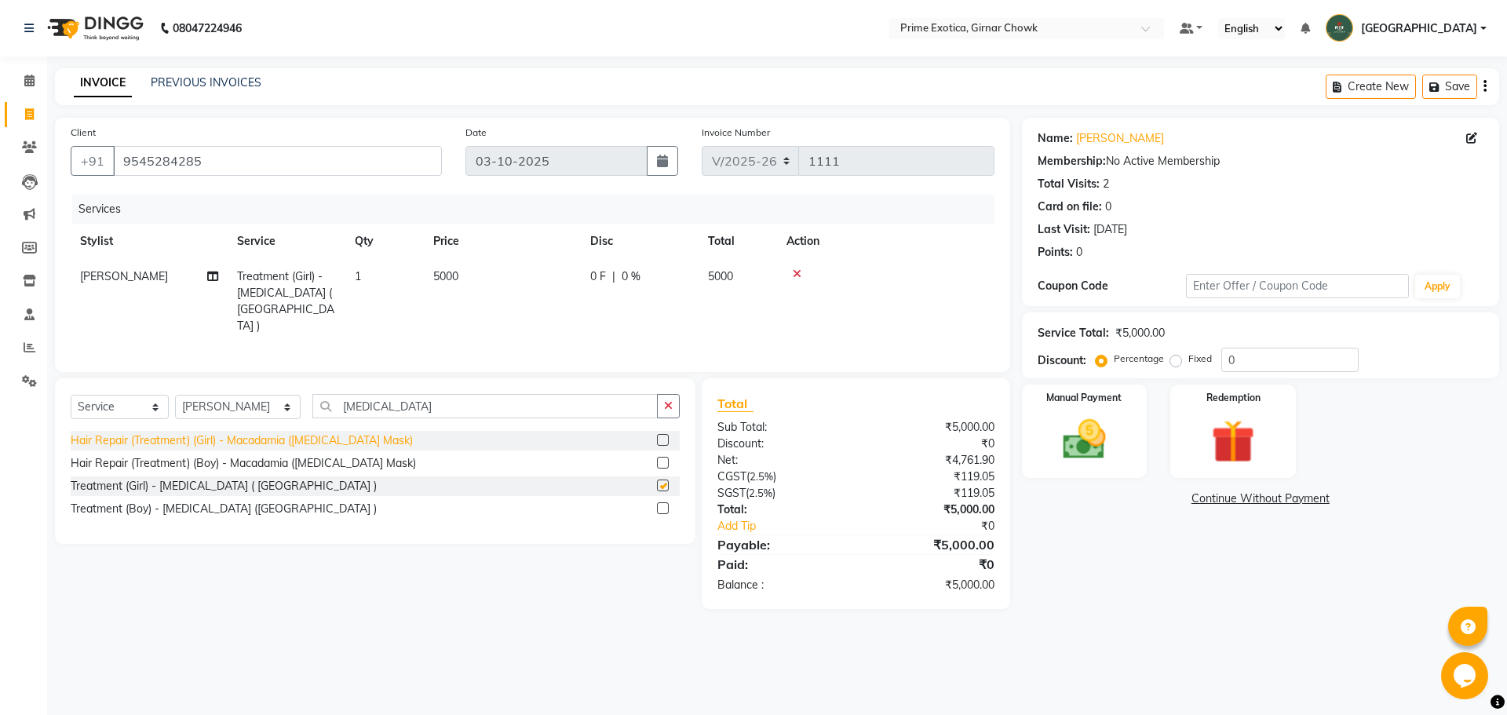
checkbox input "false"
click at [416, 311] on td "1" at bounding box center [384, 301] width 78 height 85
select select "80005"
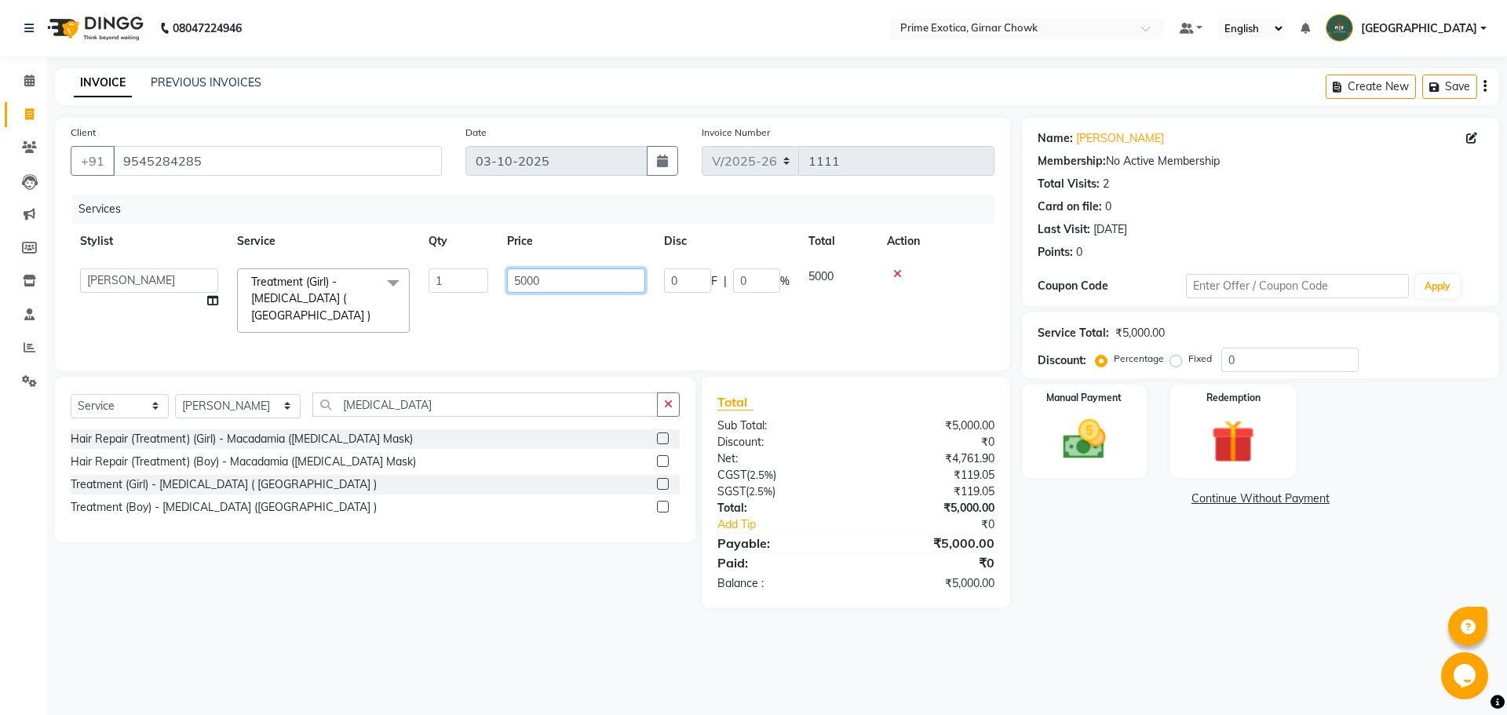
click at [523, 283] on input "5000" at bounding box center [576, 280] width 138 height 24
type input "7000"
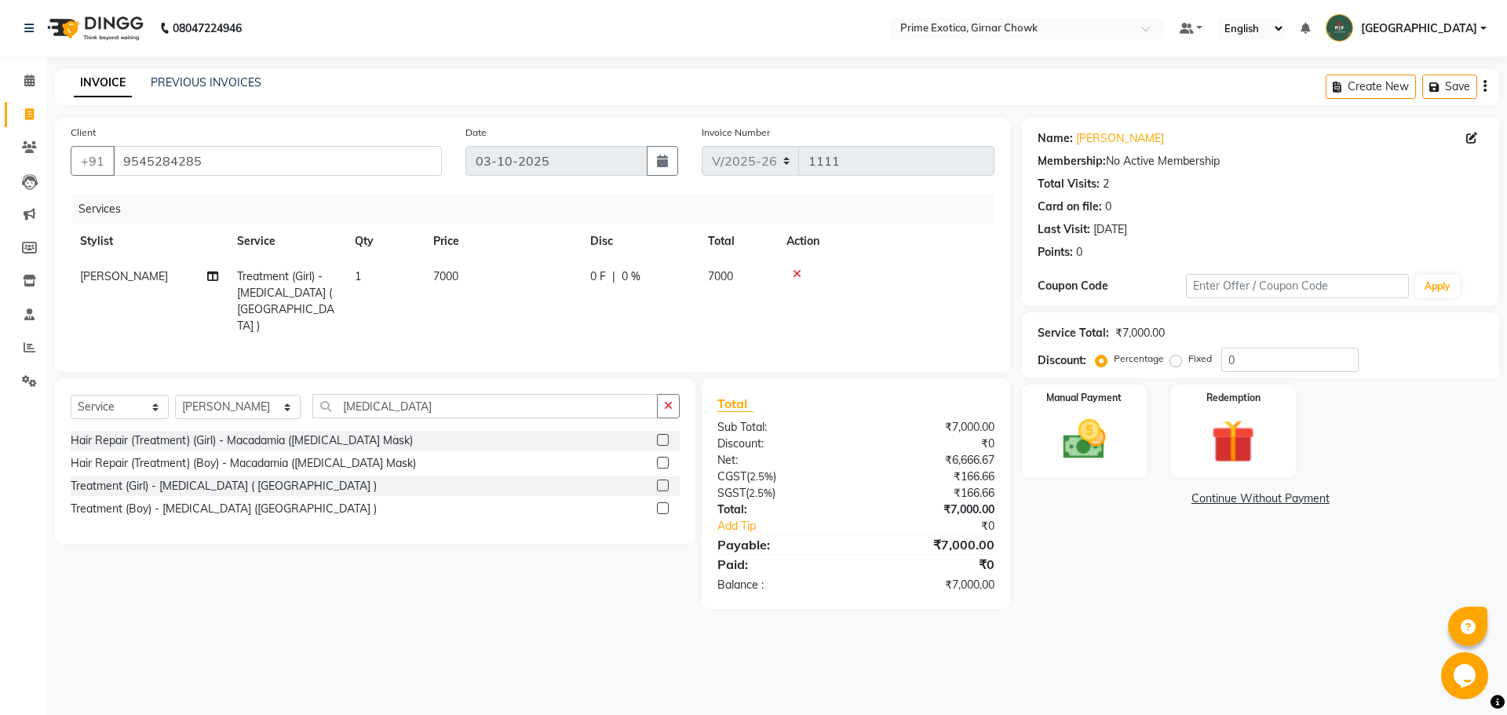
click at [541, 312] on td "7000" at bounding box center [502, 301] width 157 height 85
select select "80005"
click at [1091, 440] on img at bounding box center [1084, 440] width 73 height 52
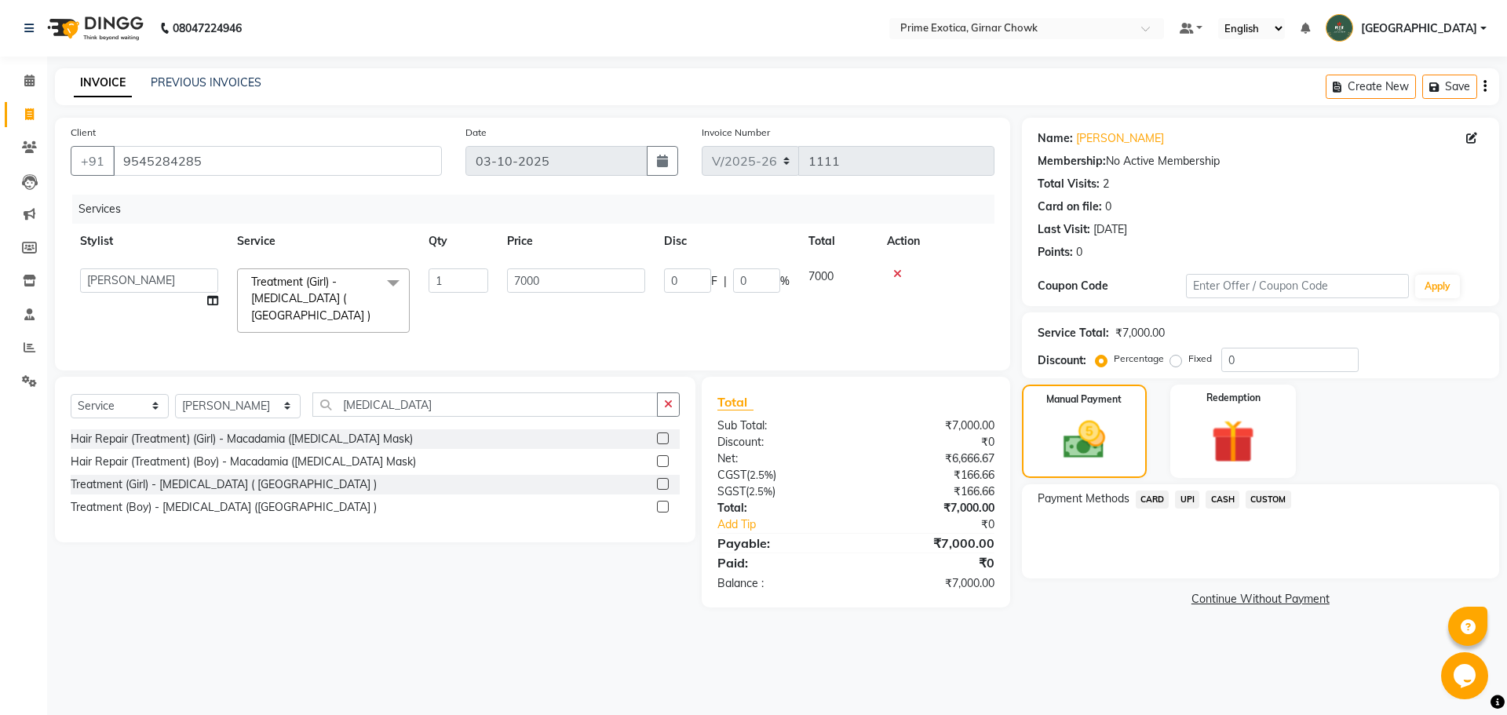
click at [1192, 499] on span "UPI" at bounding box center [1187, 499] width 24 height 18
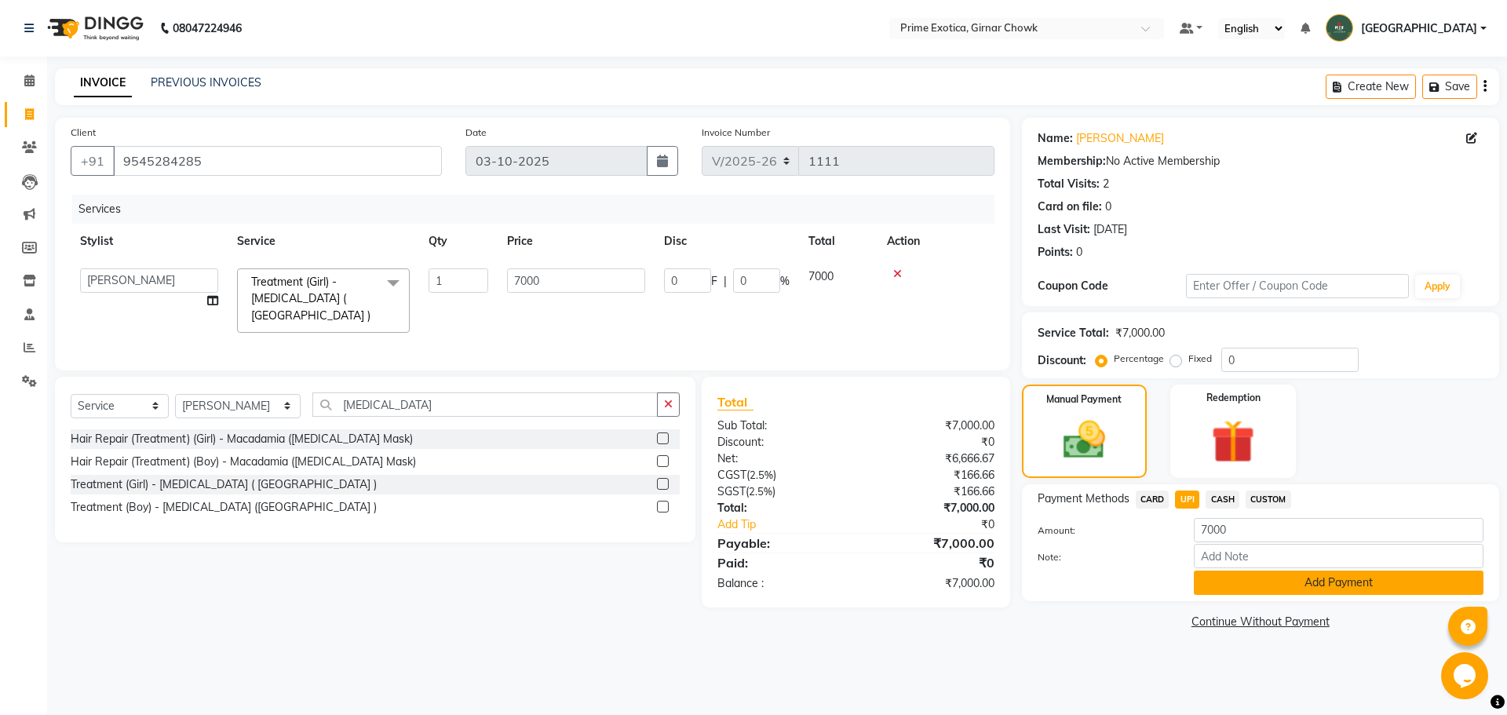
click at [1244, 577] on button "Add Payment" at bounding box center [1339, 582] width 290 height 24
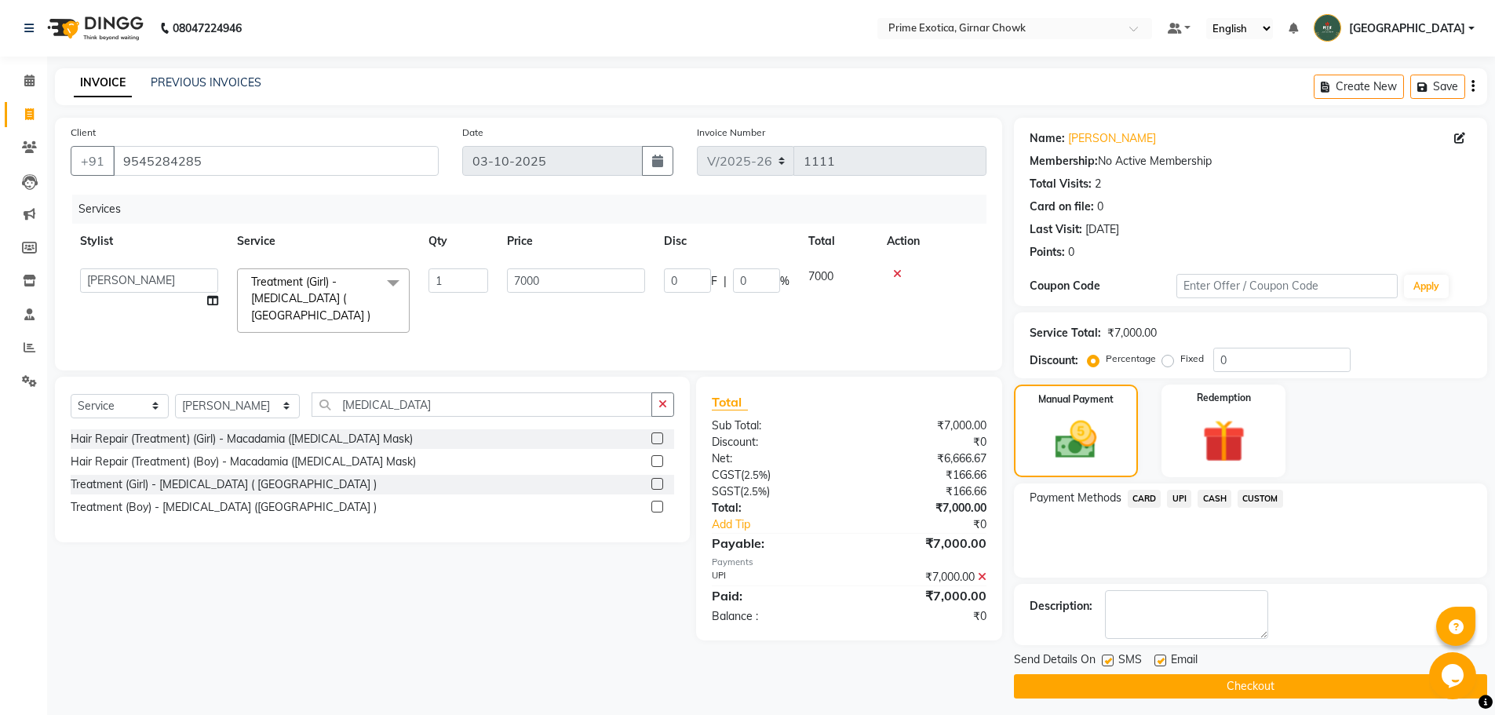
click at [1254, 685] on button "Checkout" at bounding box center [1250, 686] width 473 height 24
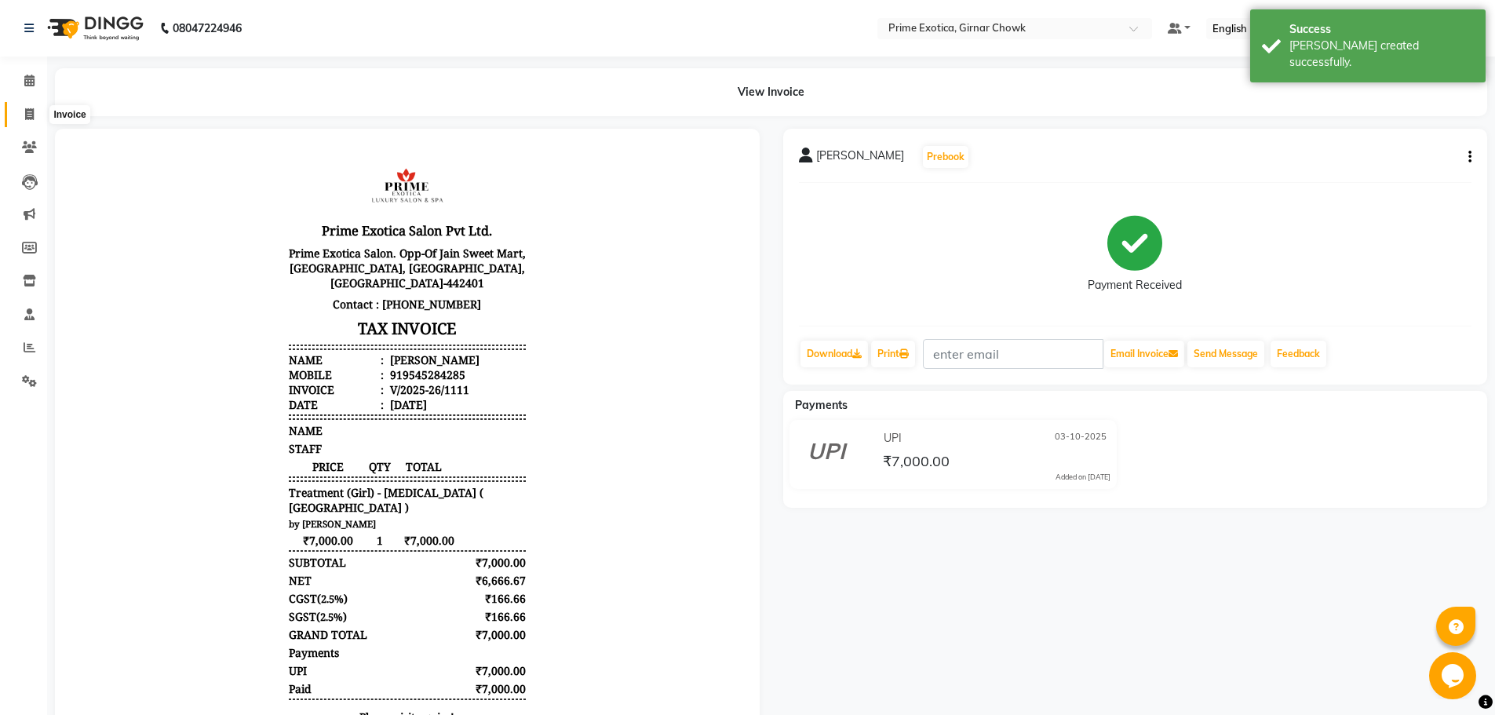
click at [26, 108] on icon at bounding box center [29, 114] width 9 height 12
select select "service"
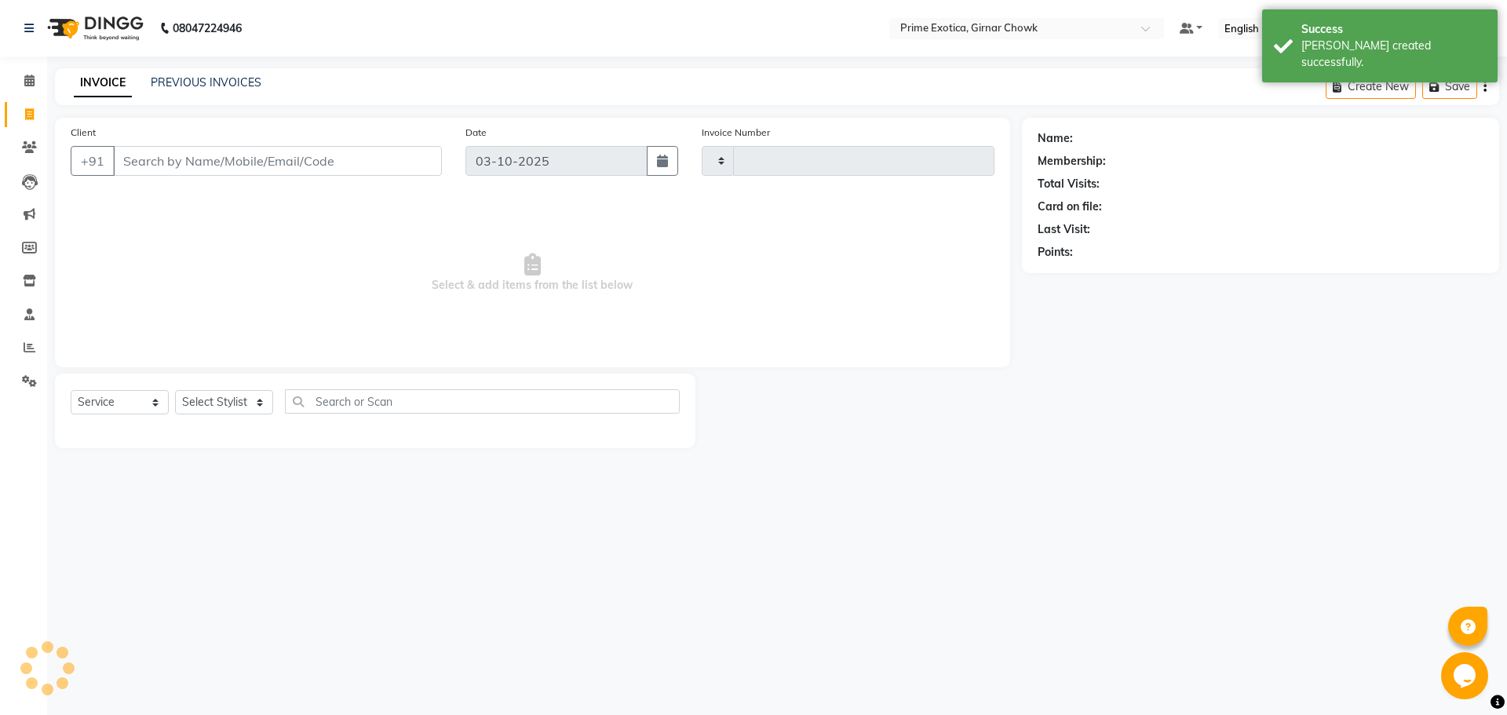
type input "1112"
select select "5796"
click at [183, 84] on link "PREVIOUS INVOICES" at bounding box center [206, 82] width 111 height 14
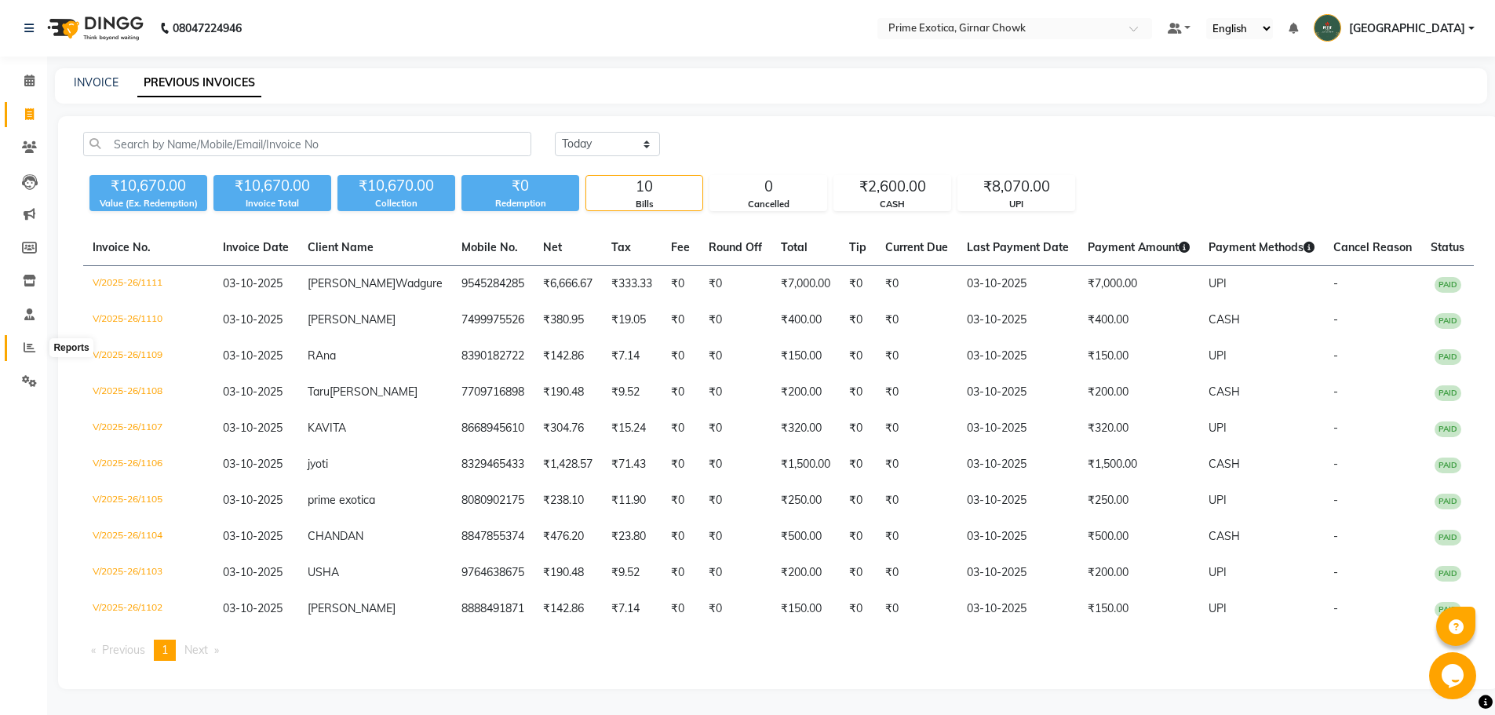
drag, startPoint x: 31, startPoint y: 344, endPoint x: 43, endPoint y: 341, distance: 12.8
click at [31, 344] on icon at bounding box center [30, 347] width 12 height 12
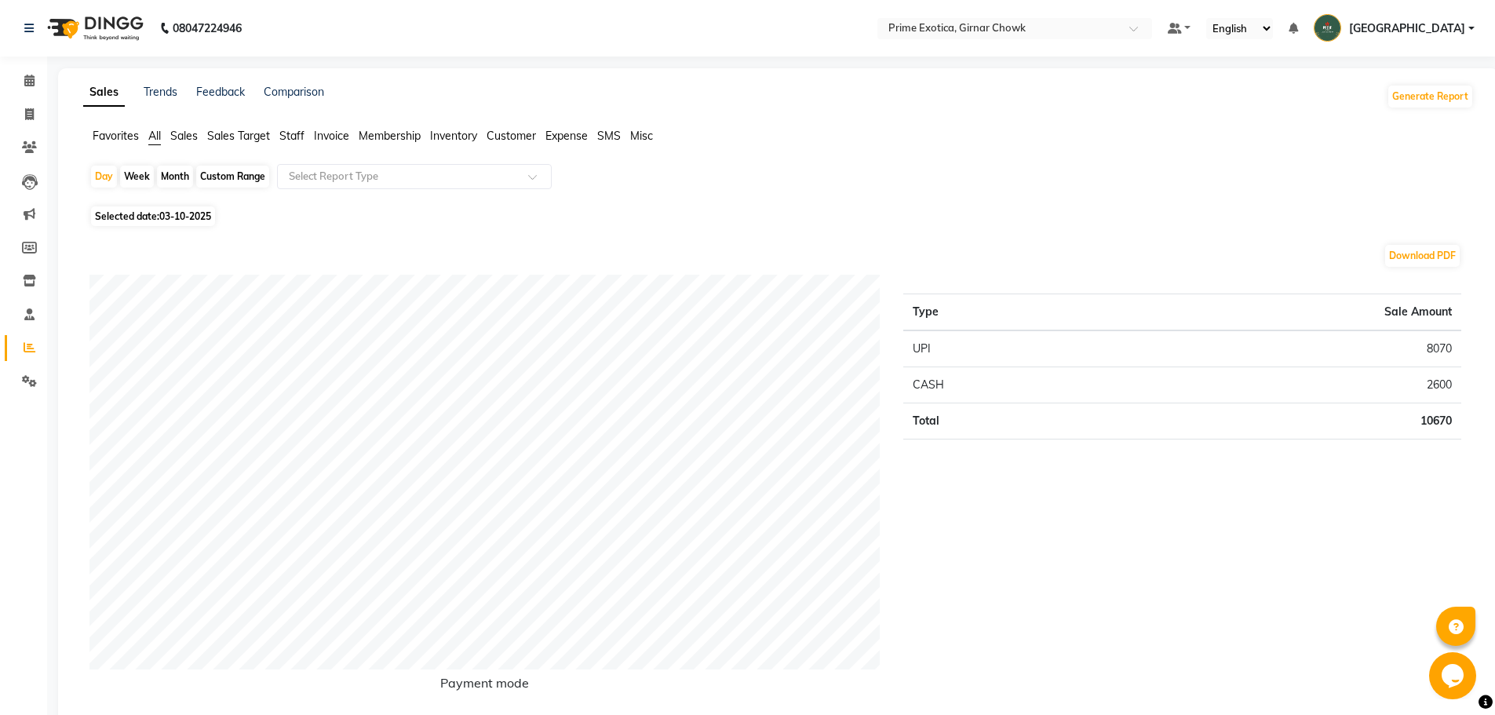
click at [184, 173] on div "Month" at bounding box center [175, 177] width 36 height 22
select select "10"
select select "2025"
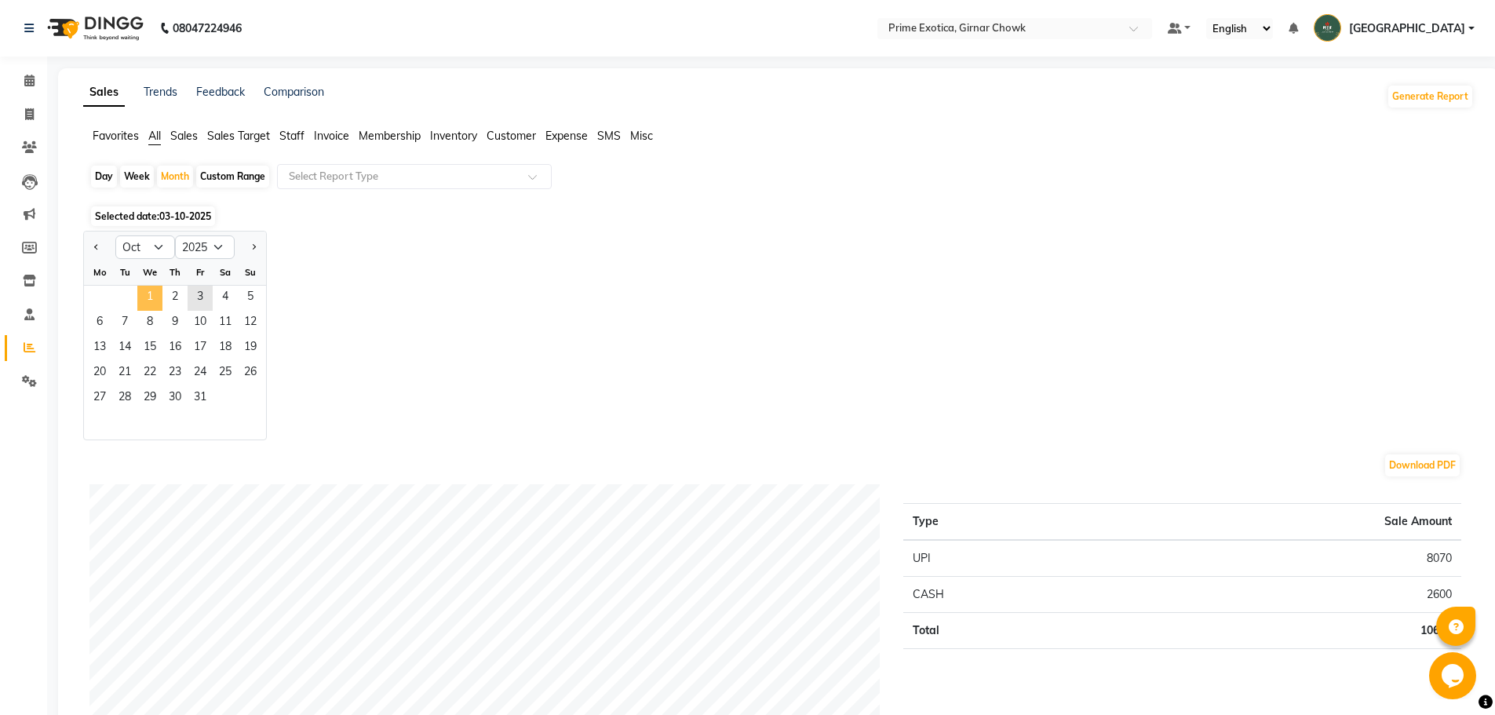
click at [150, 297] on span "1" at bounding box center [149, 298] width 25 height 25
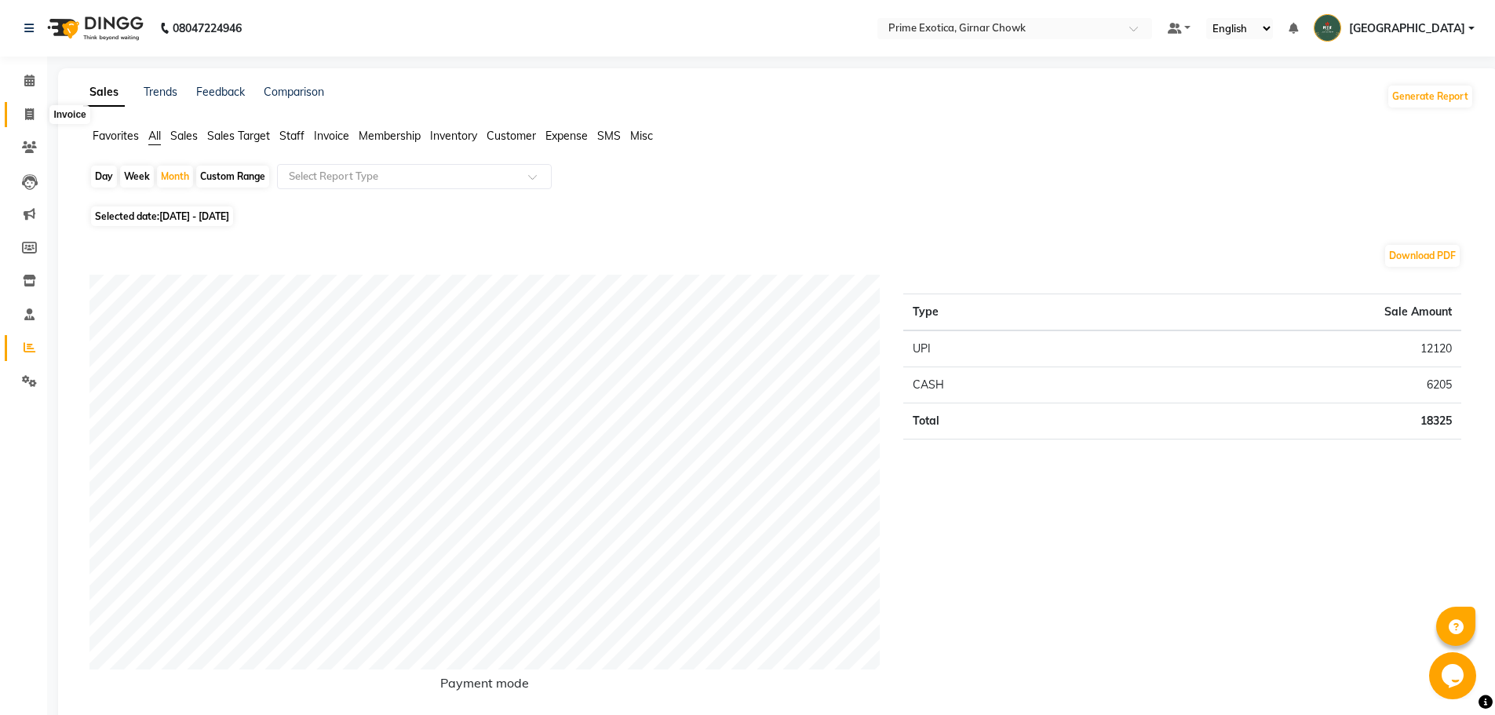
click at [34, 122] on span at bounding box center [29, 115] width 27 height 18
select select "5796"
select select "service"
